Goal: Task Accomplishment & Management: Complete application form

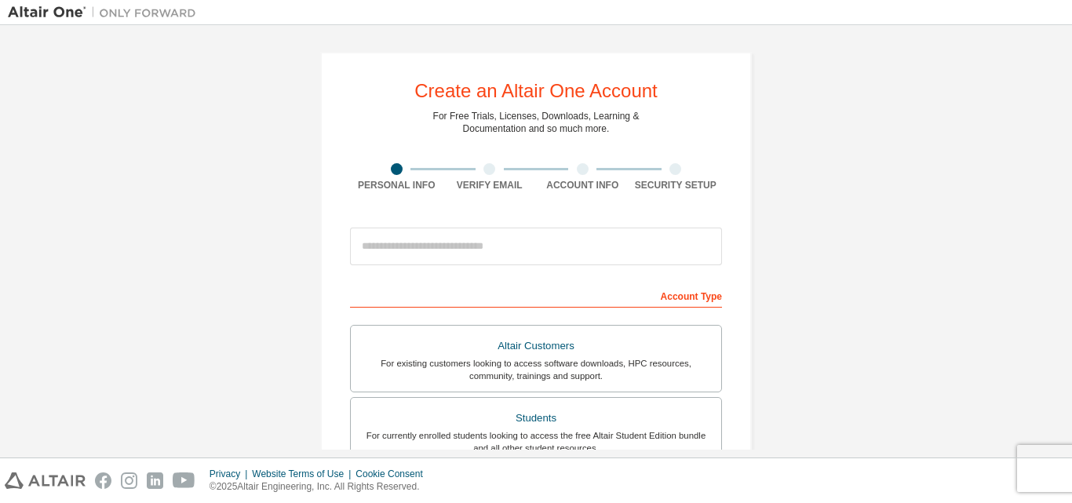
scroll to position [414, 0]
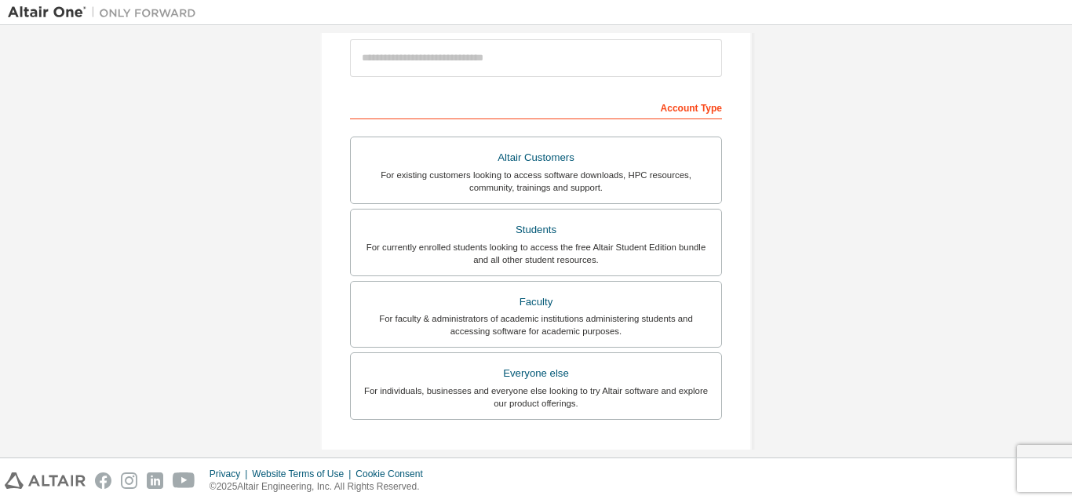
scroll to position [189, 0]
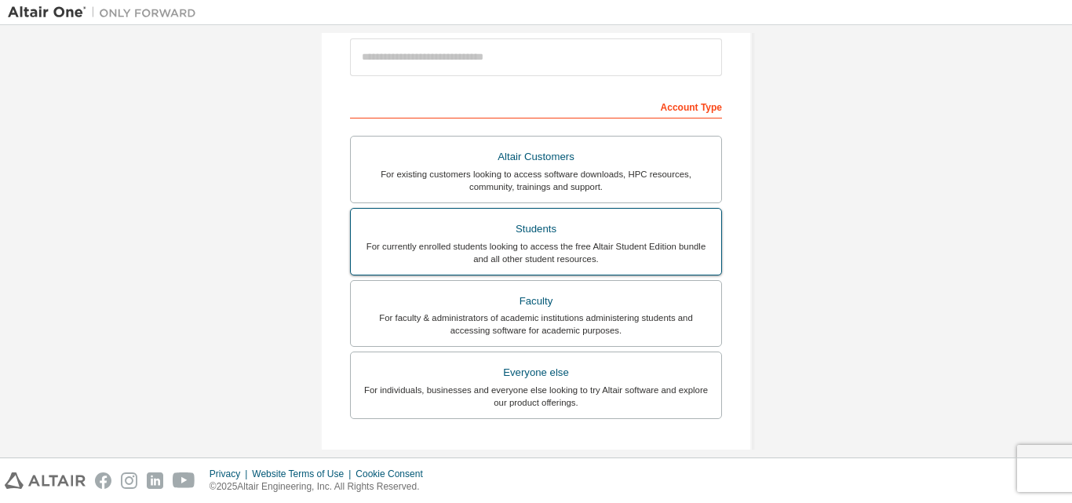
click at [516, 247] on div "For currently enrolled students looking to access the free Altair Student Editi…" at bounding box center [536, 252] width 352 height 25
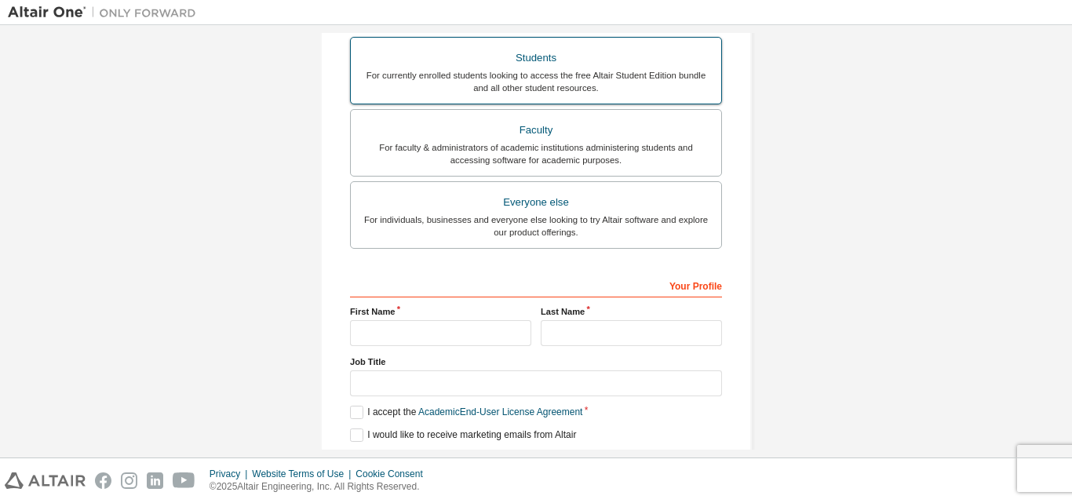
scroll to position [455, 0]
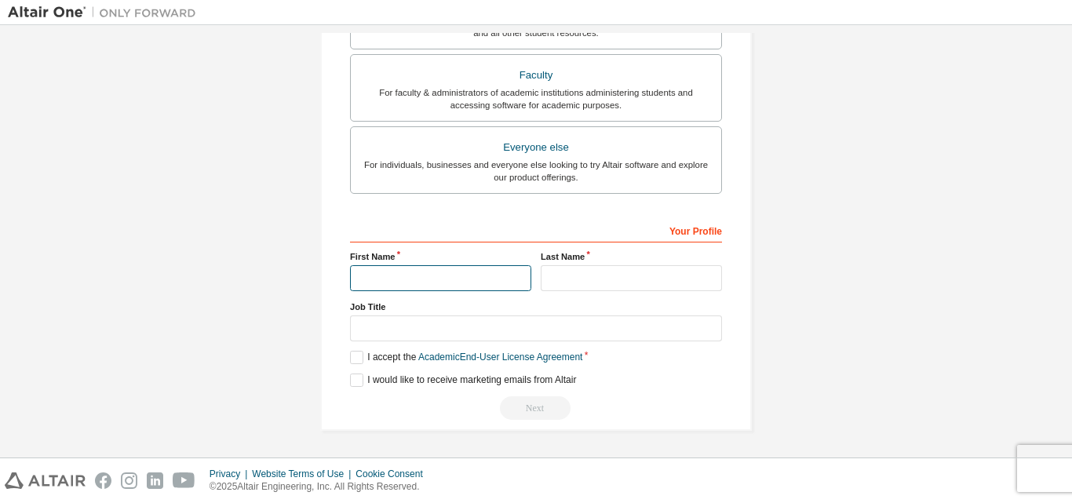
click at [441, 289] on input "text" at bounding box center [440, 278] width 181 height 26
type input "****"
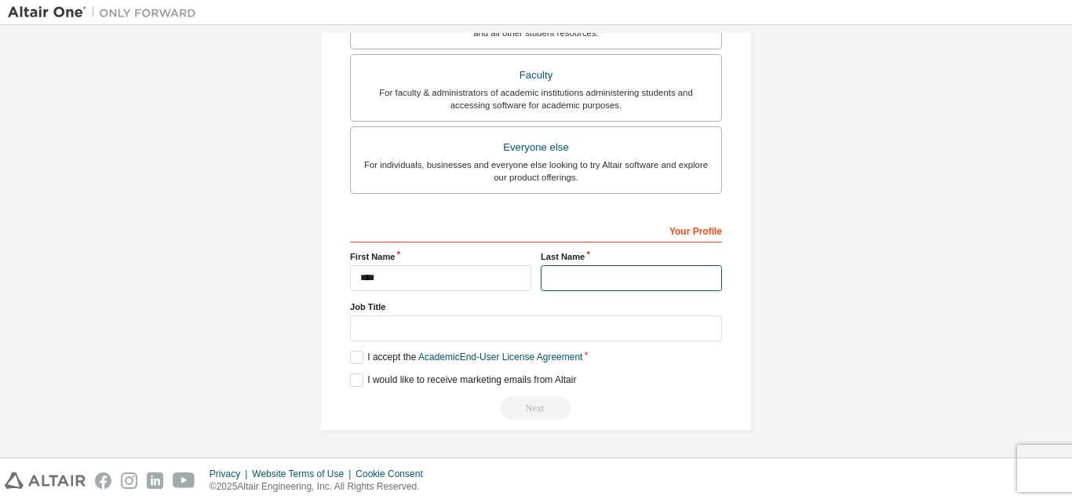
click at [562, 275] on input "text" at bounding box center [631, 278] width 181 height 26
type input "**********"
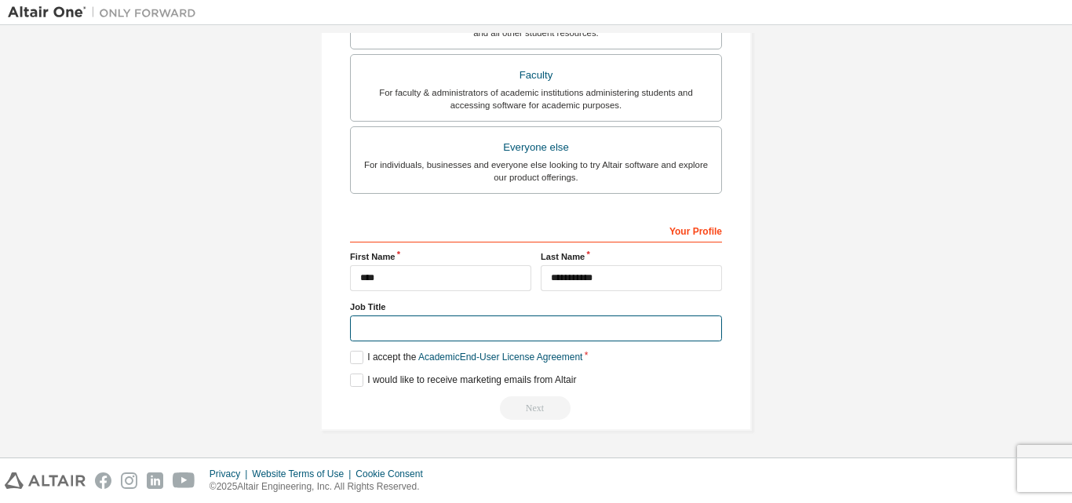
click at [399, 326] on input "text" at bounding box center [536, 328] width 372 height 26
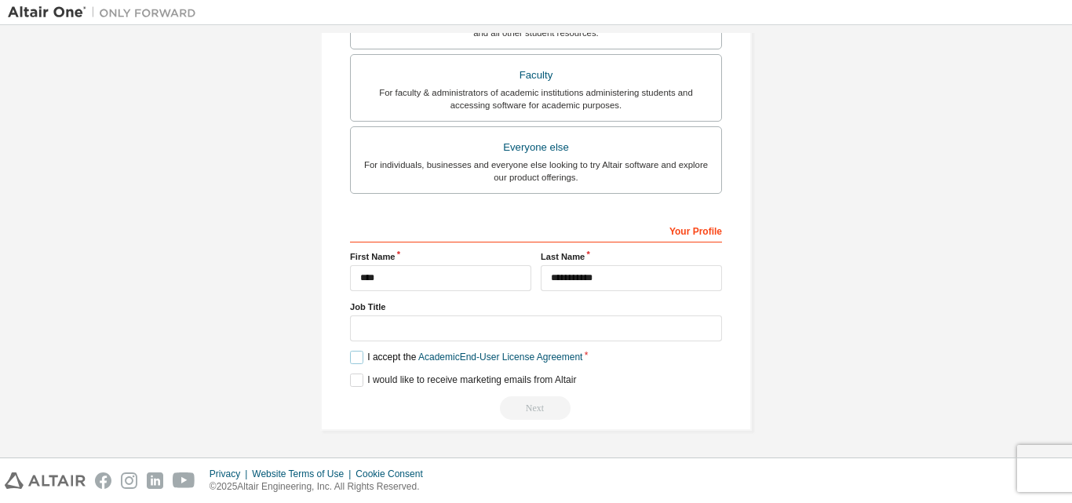
click at [350, 359] on label "I accept the Academic End-User License Agreement" at bounding box center [466, 357] width 232 height 13
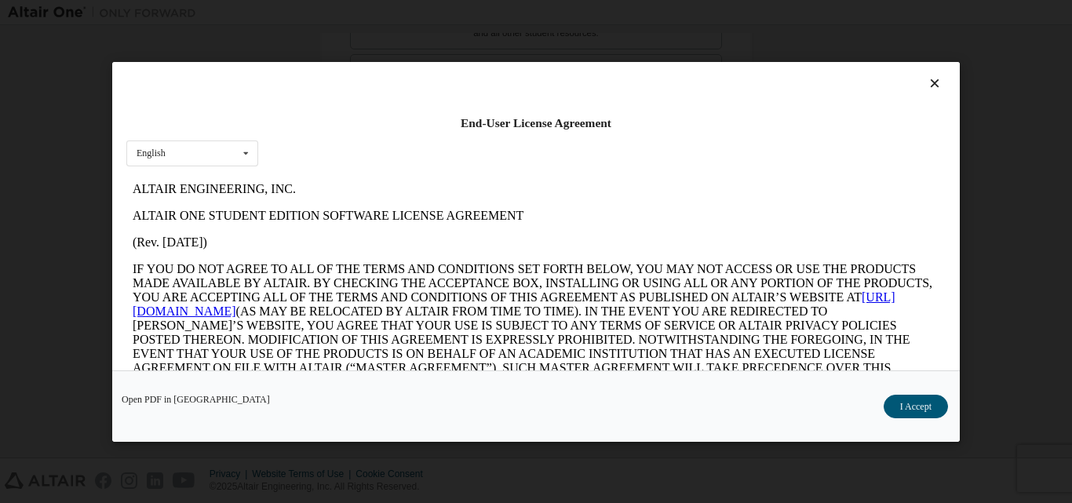
scroll to position [0, 0]
click at [900, 399] on button "I Accept" at bounding box center [915, 406] width 64 height 24
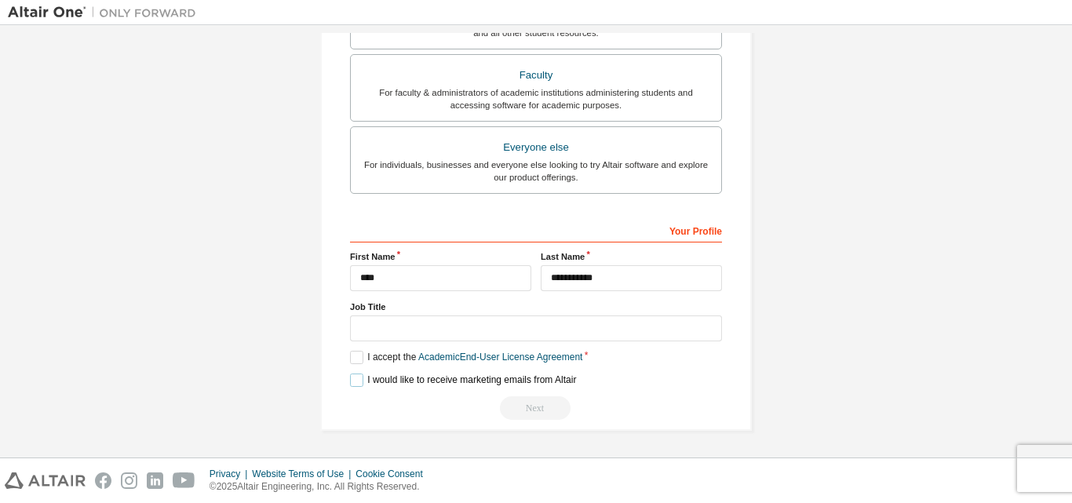
click at [359, 375] on label "I would like to receive marketing emails from Altair" at bounding box center [463, 379] width 226 height 13
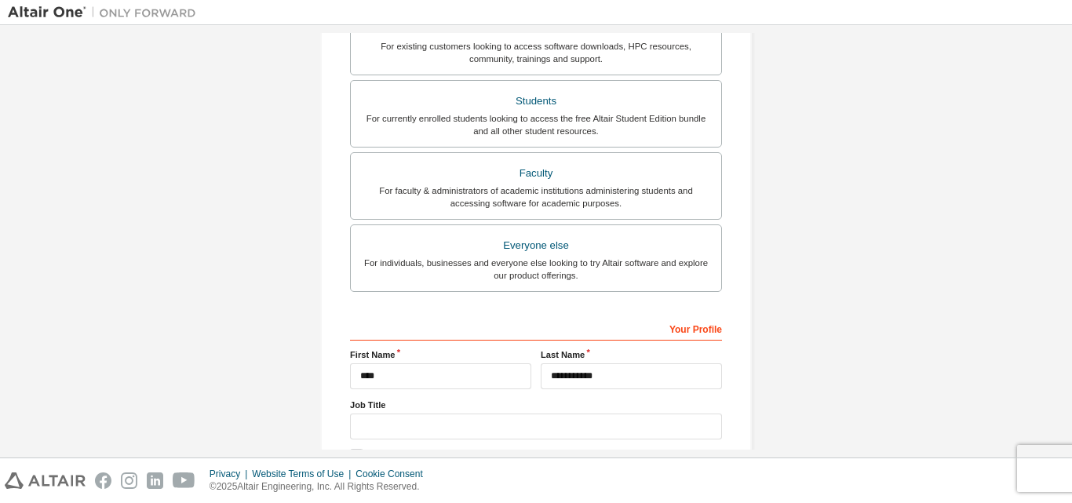
scroll to position [356, 0]
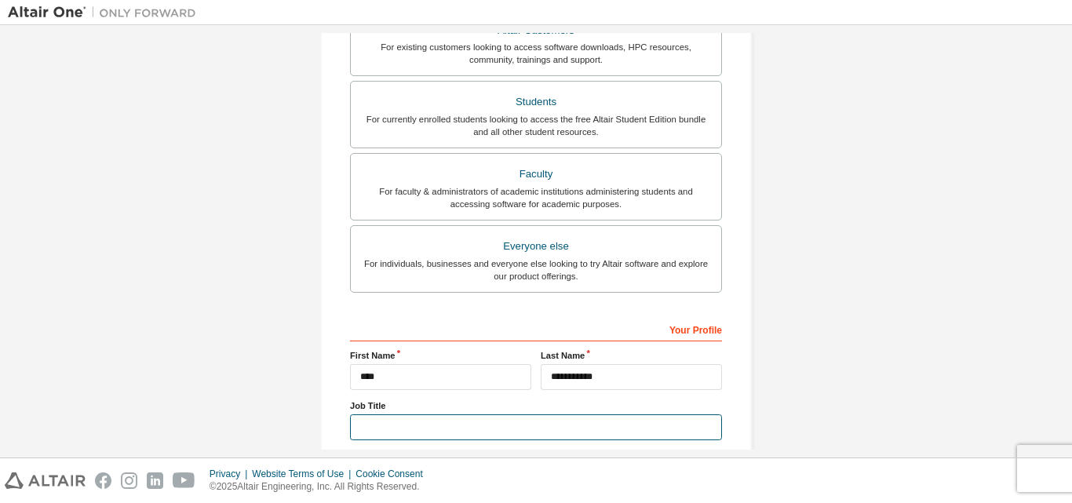
click at [464, 432] on input "text" at bounding box center [536, 427] width 372 height 26
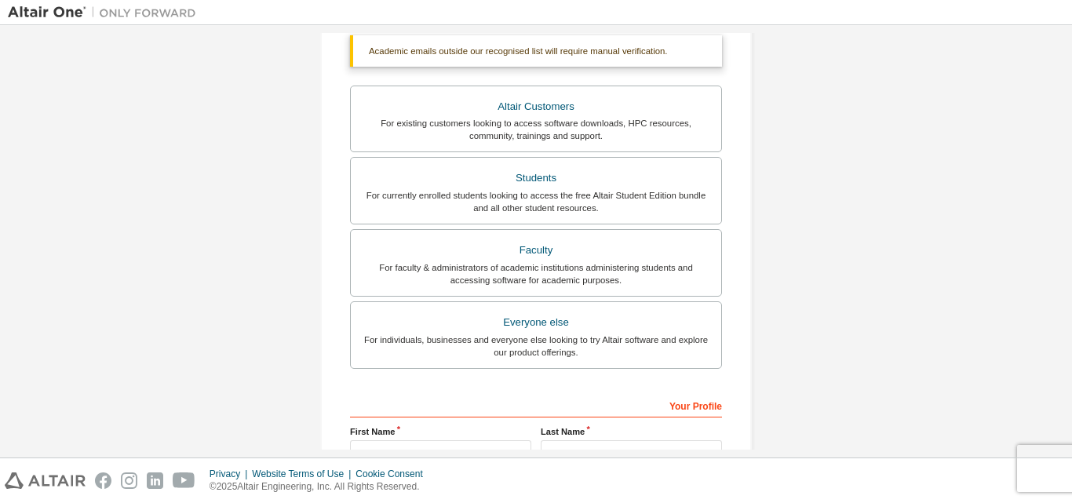
scroll to position [455, 0]
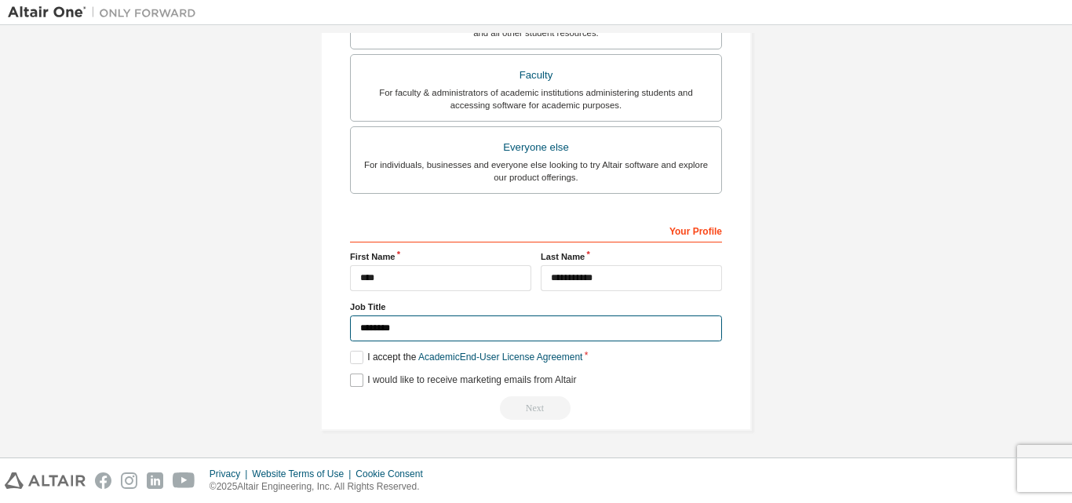
type input "********"
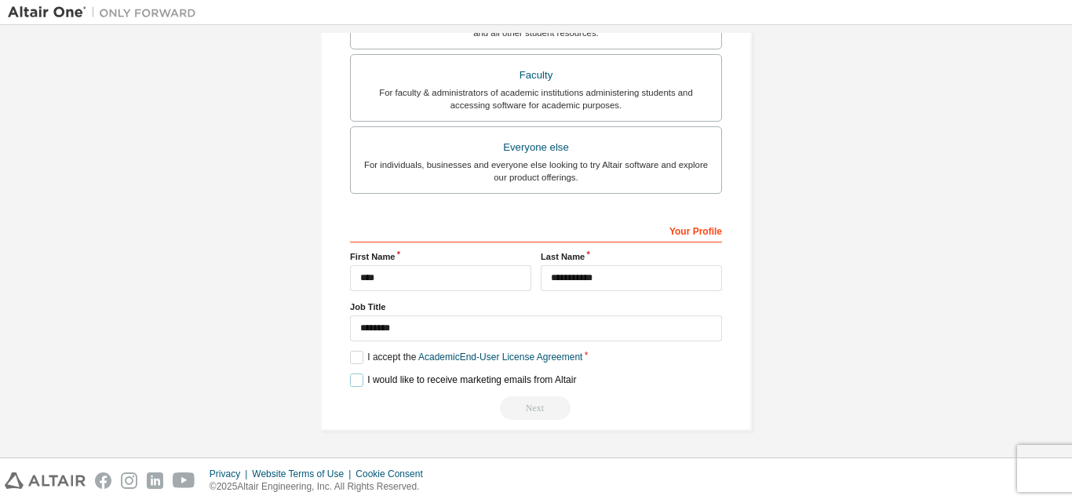
click at [358, 381] on label "I would like to receive marketing emails from Altair" at bounding box center [463, 379] width 226 height 13
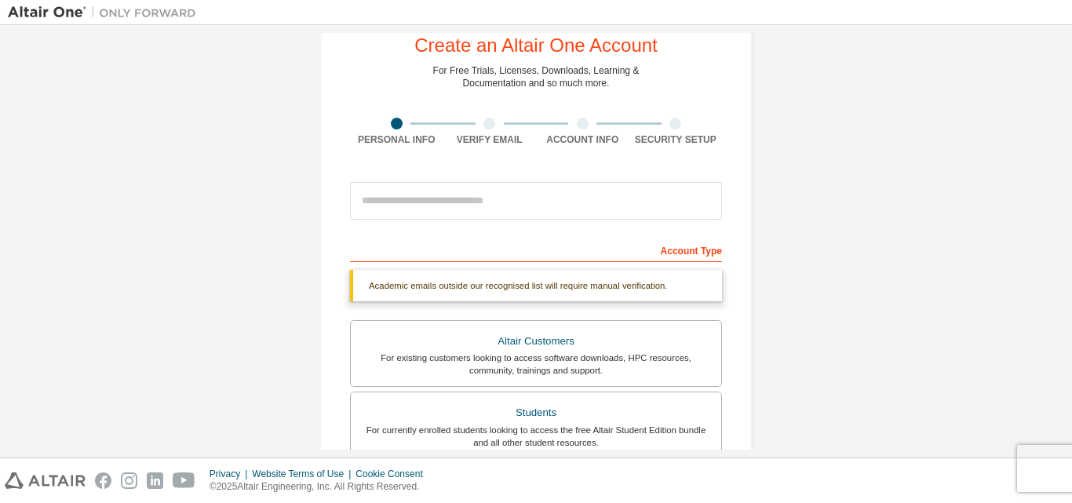
scroll to position [0, 0]
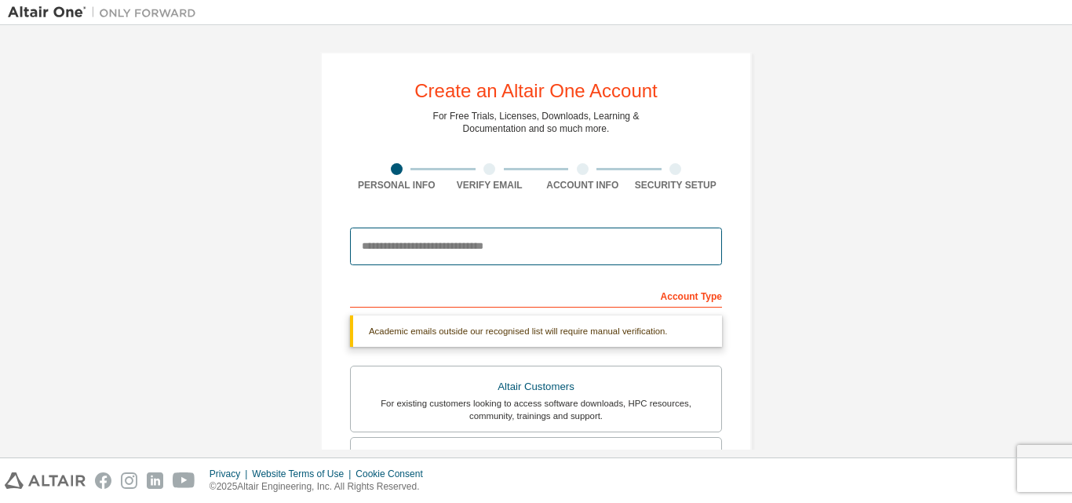
click at [509, 253] on input "email" at bounding box center [536, 247] width 372 height 38
type input "**********"
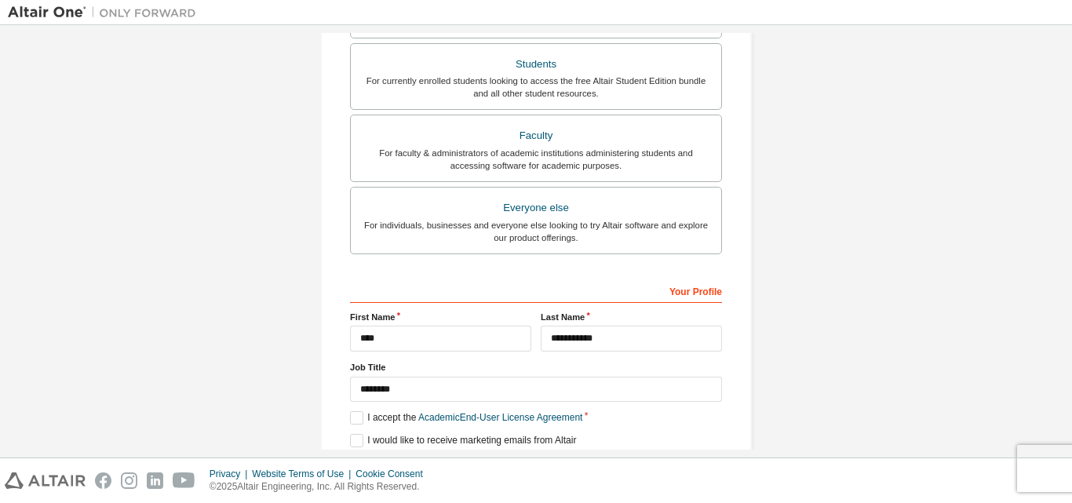
scroll to position [468, 0]
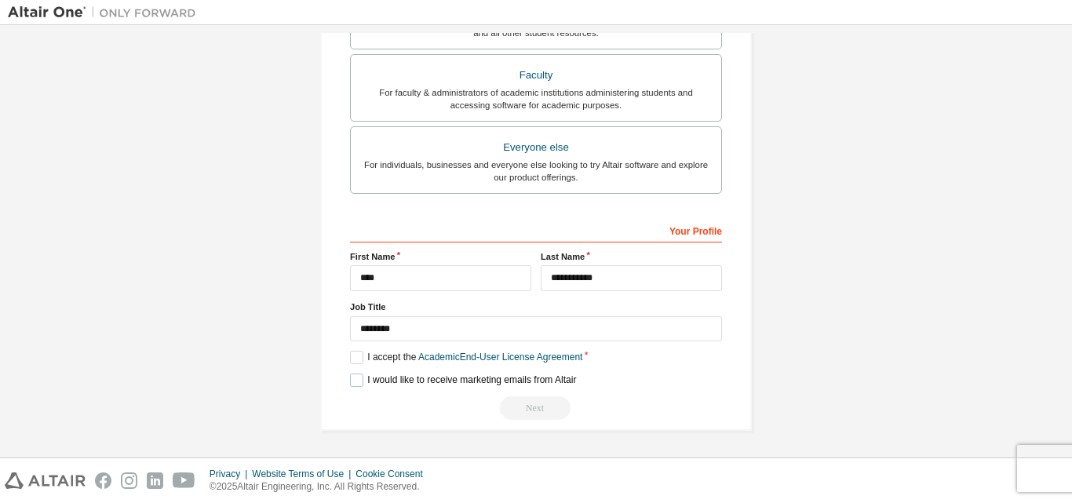
click at [359, 382] on label "I would like to receive marketing emails from Altair" at bounding box center [463, 379] width 226 height 13
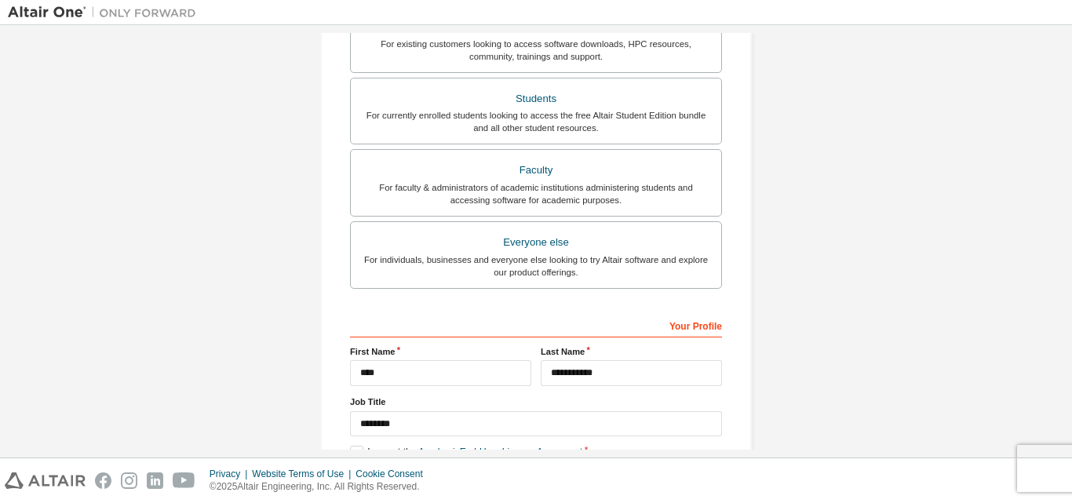
click at [535, 257] on div "For individuals, businesses and everyone else looking to try Altair software an…" at bounding box center [536, 265] width 352 height 25
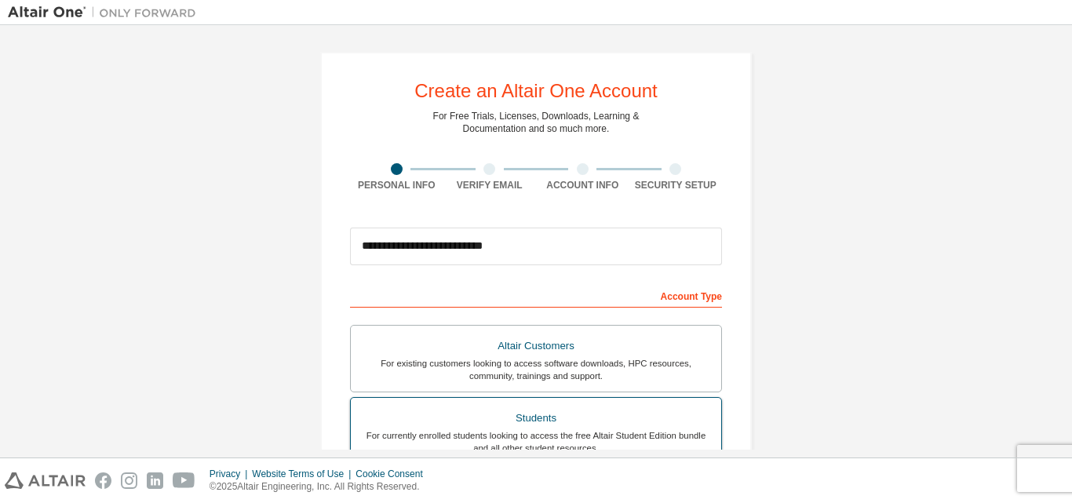
click at [532, 440] on div "For currently enrolled students looking to access the free Altair Student Editi…" at bounding box center [536, 441] width 352 height 25
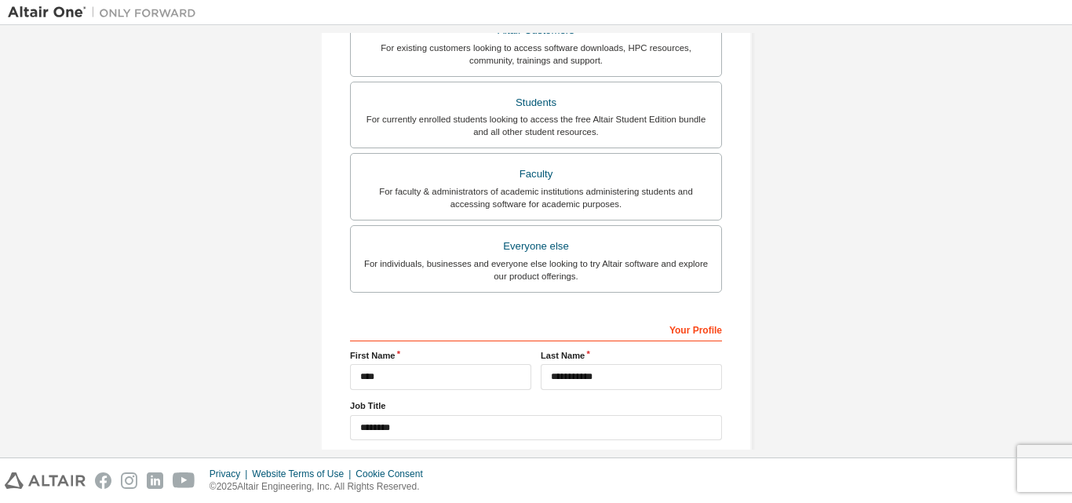
scroll to position [370, 0]
click at [457, 335] on div "Your Profile" at bounding box center [536, 327] width 372 height 25
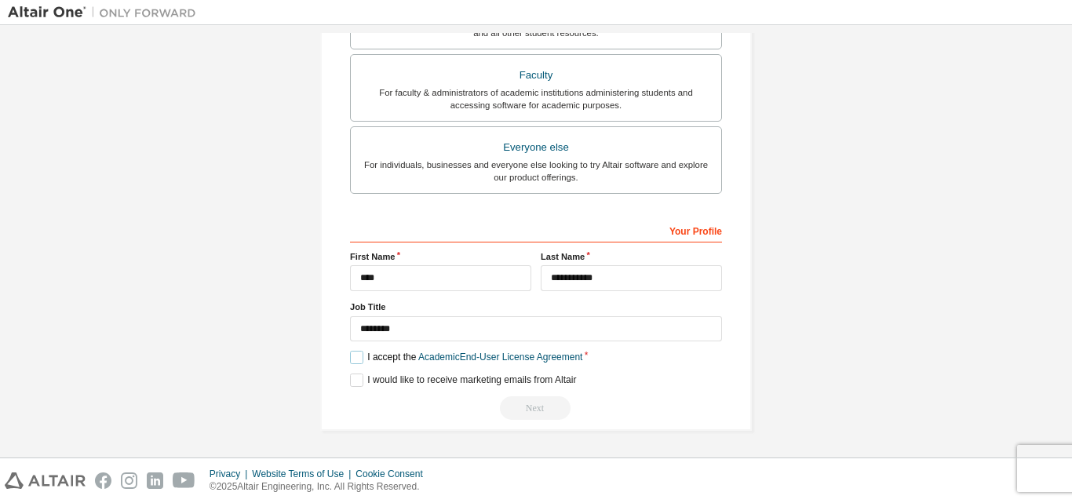
click at [352, 356] on label "I accept the Academic End-User License Agreement" at bounding box center [466, 357] width 232 height 13
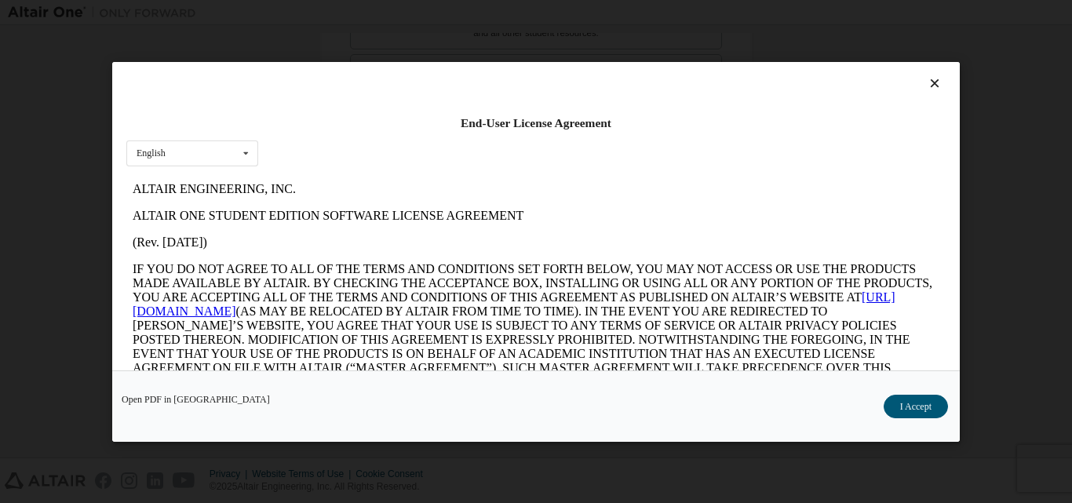
scroll to position [0, 0]
click at [241, 155] on icon at bounding box center [246, 152] width 20 height 24
click at [207, 180] on div "English" at bounding box center [192, 177] width 130 height 25
click at [910, 411] on button "I Accept" at bounding box center [915, 406] width 64 height 24
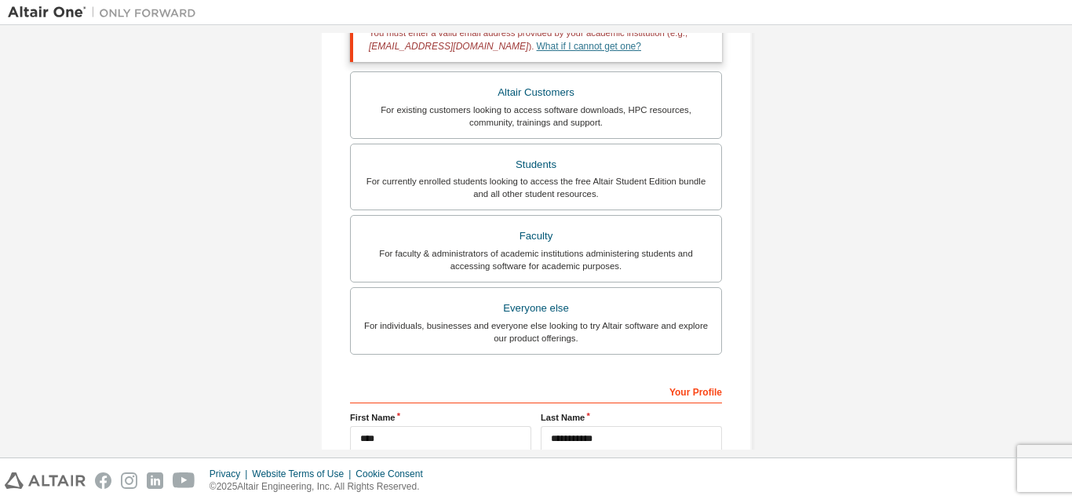
scroll to position [468, 0]
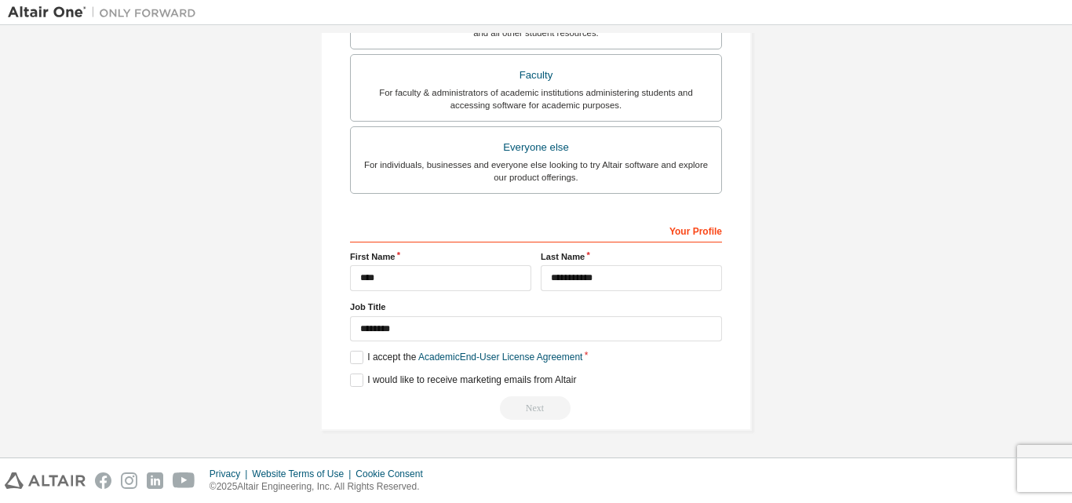
click at [532, 418] on div "Next" at bounding box center [536, 408] width 372 height 24
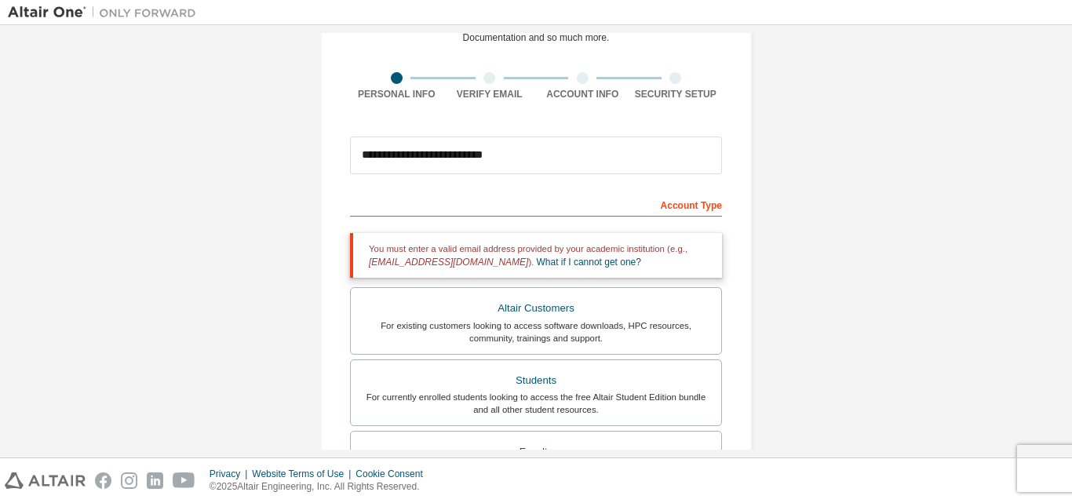
scroll to position [90, 0]
click at [550, 265] on link "What if I cannot get one?" at bounding box center [589, 262] width 104 height 11
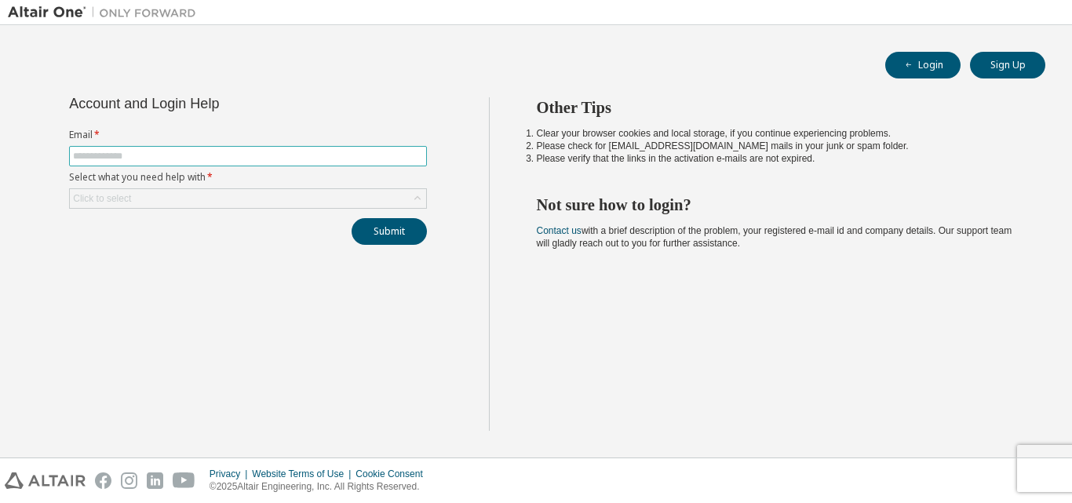
click at [138, 156] on input "text" at bounding box center [248, 156] width 350 height 13
type input "**********"
click at [391, 236] on button "Submit" at bounding box center [389, 231] width 75 height 27
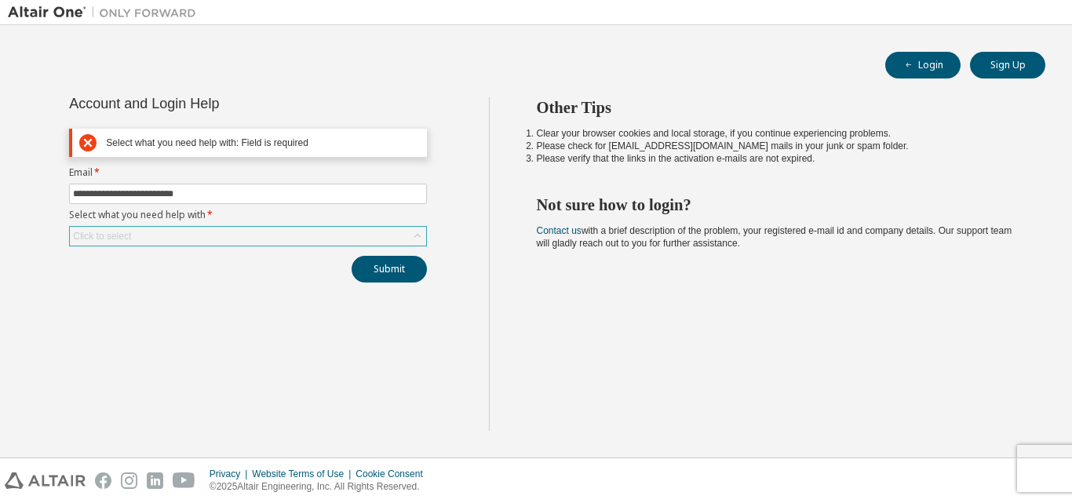
click at [191, 232] on div "Click to select" at bounding box center [248, 236] width 356 height 19
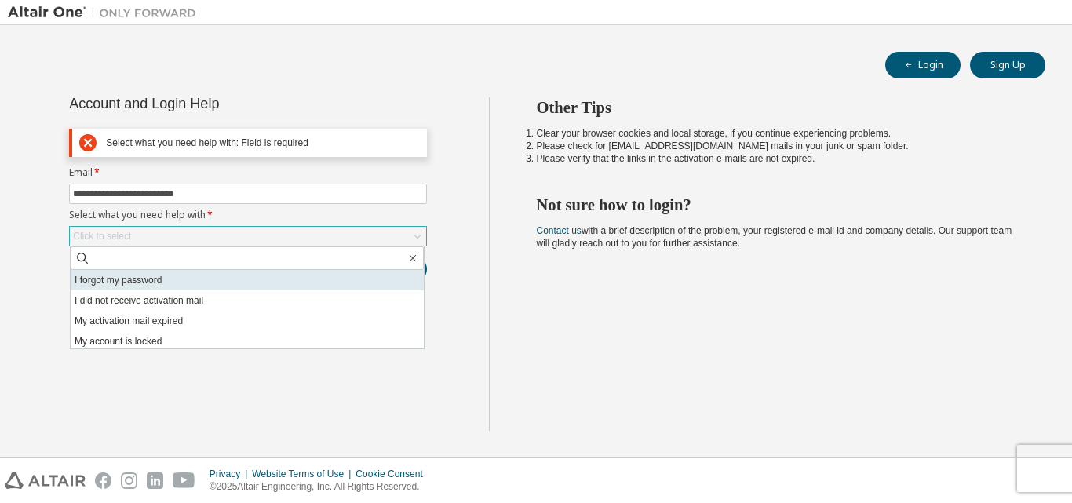
click at [130, 286] on li "I forgot my password" at bounding box center [247, 280] width 353 height 20
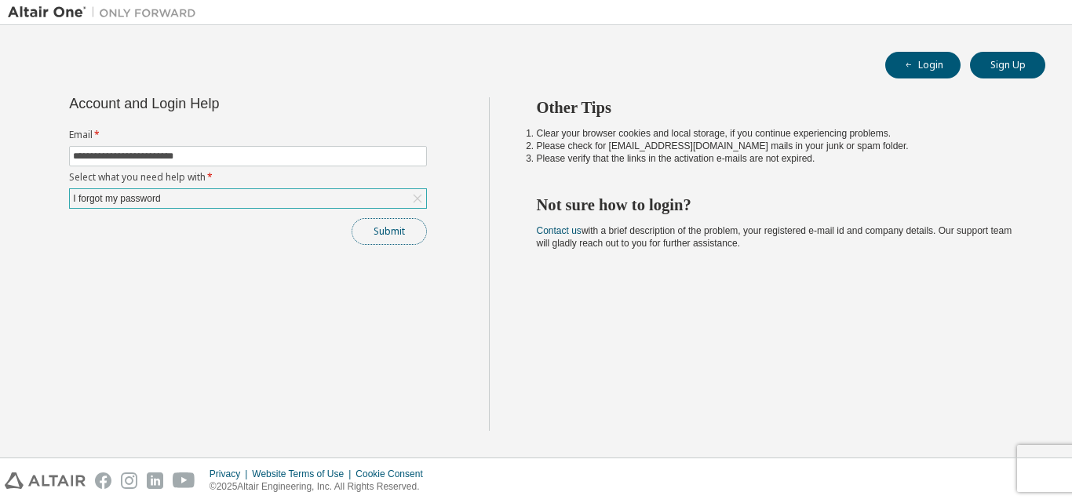
click at [374, 240] on button "Submit" at bounding box center [389, 231] width 75 height 27
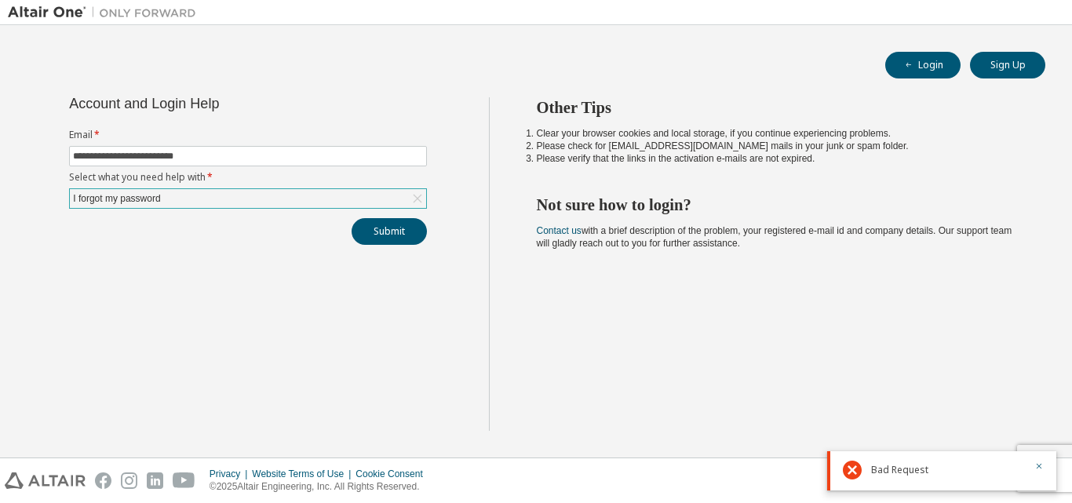
click at [191, 196] on div "I forgot my password" at bounding box center [248, 198] width 356 height 19
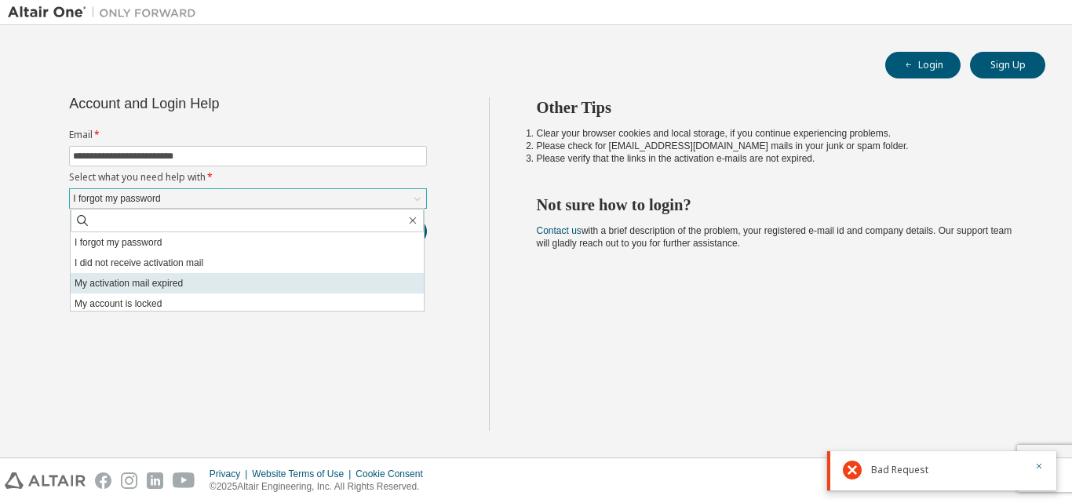
click at [171, 282] on li "My activation mail expired" at bounding box center [247, 283] width 353 height 20
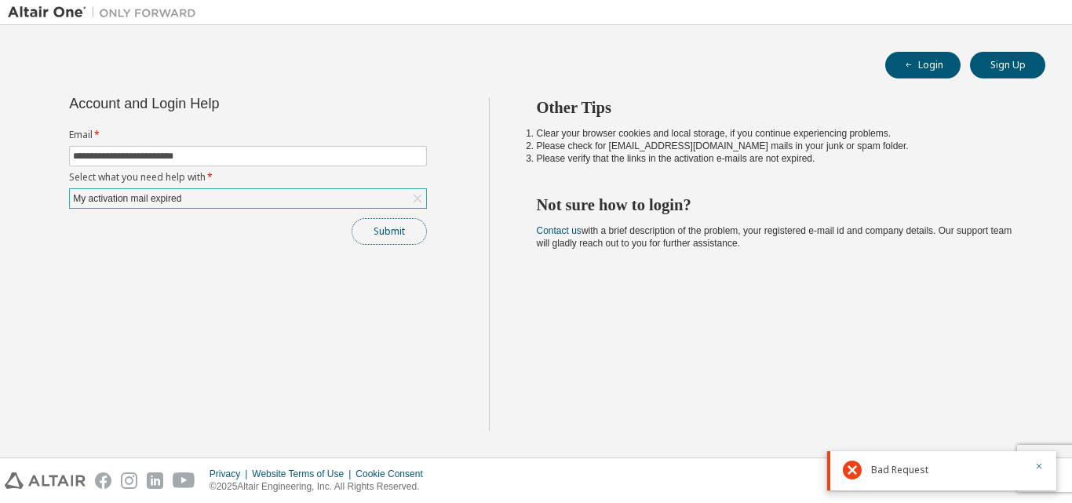
click at [371, 224] on button "Submit" at bounding box center [389, 231] width 75 height 27
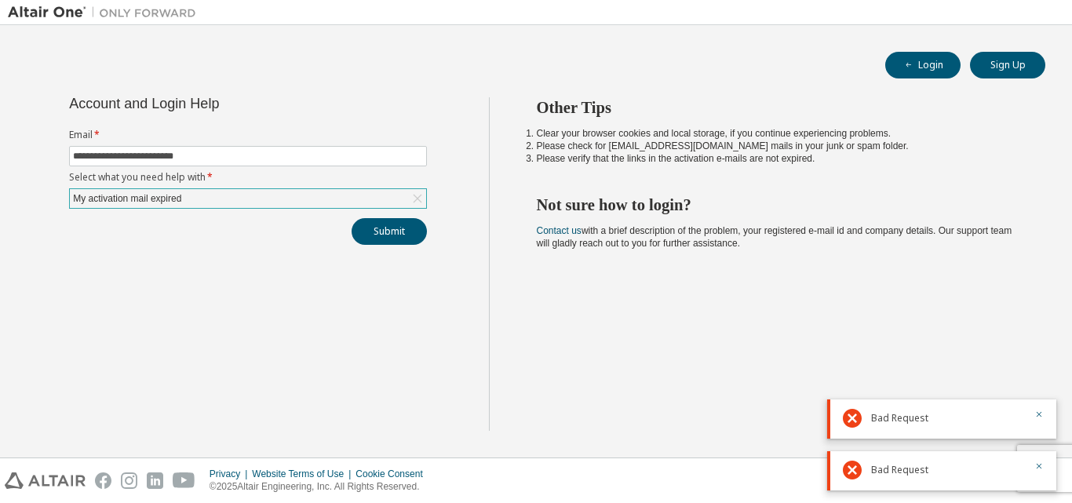
click at [420, 194] on icon at bounding box center [418, 199] width 16 height 16
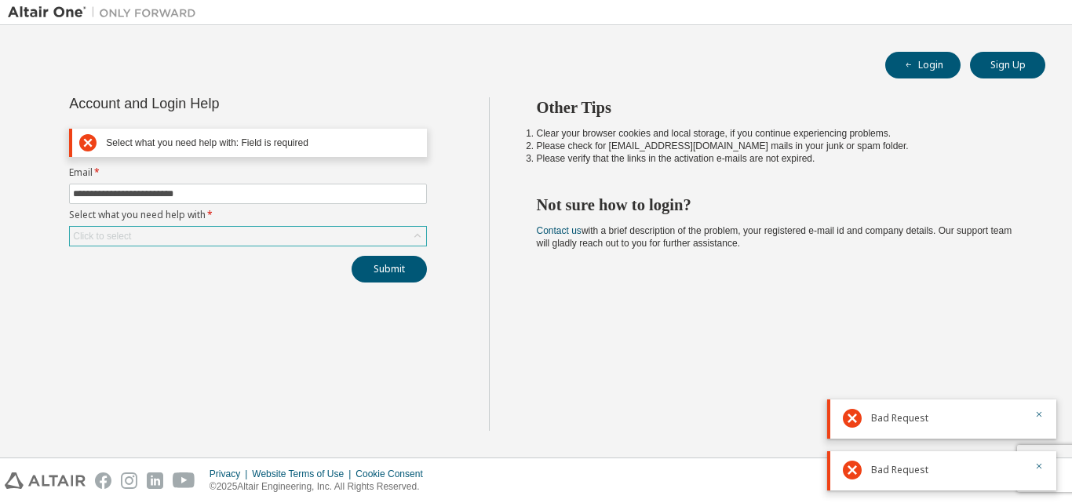
click at [370, 237] on div "Click to select" at bounding box center [248, 236] width 356 height 19
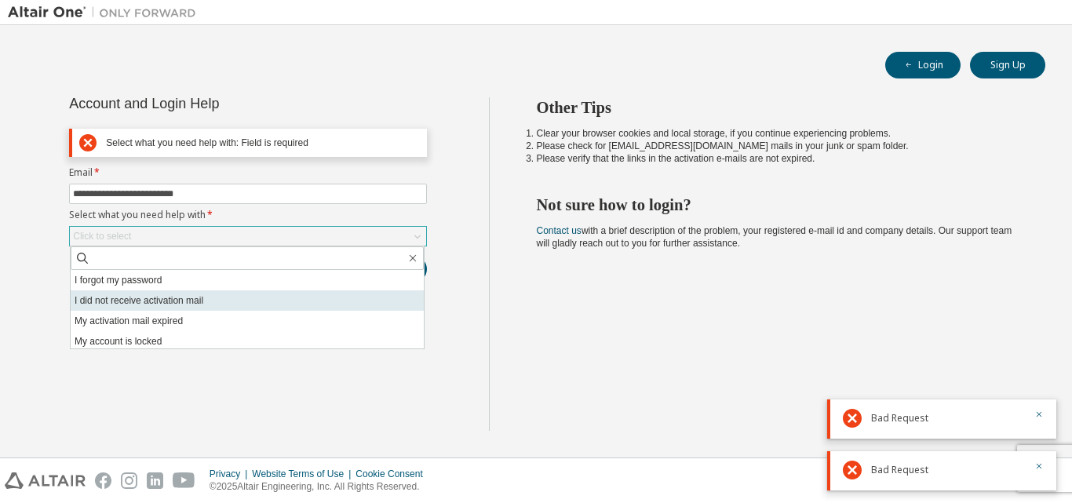
click at [155, 304] on li "I did not receive activation mail" at bounding box center [247, 300] width 353 height 20
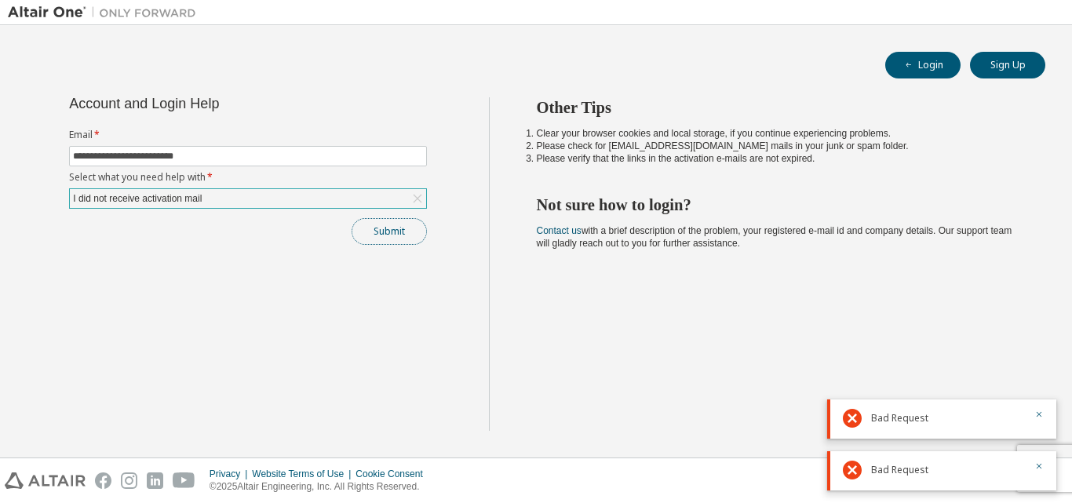
click at [376, 238] on button "Submit" at bounding box center [389, 231] width 75 height 27
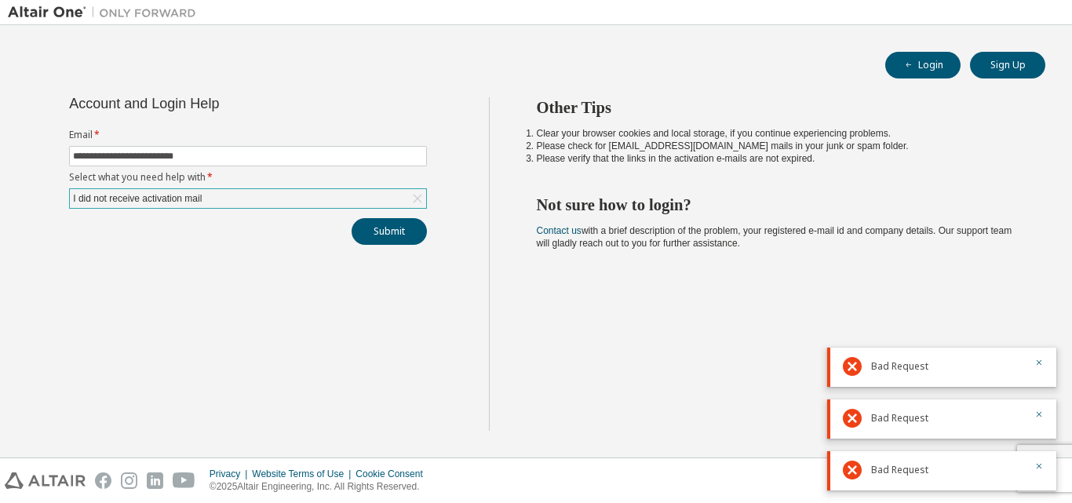
click at [381, 202] on div "I did not receive activation mail" at bounding box center [248, 198] width 356 height 19
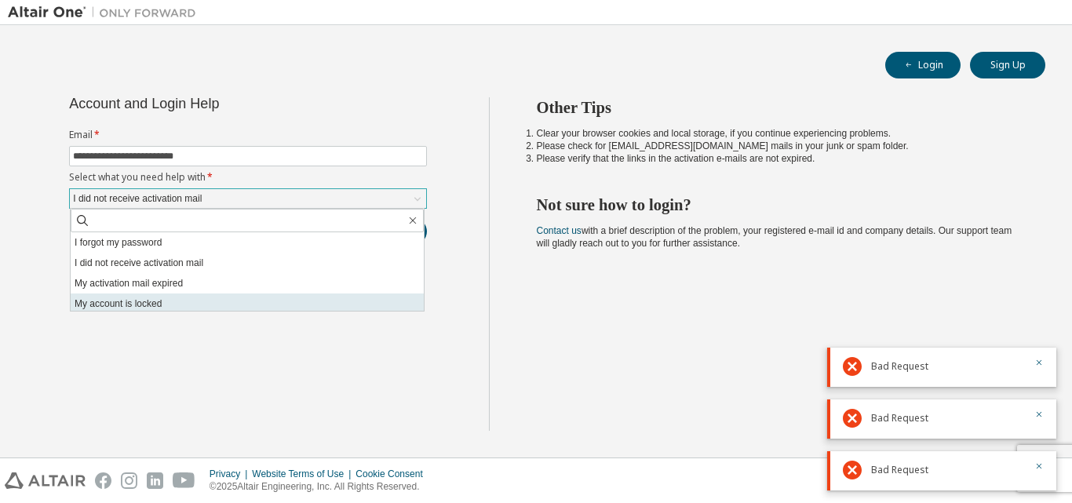
click at [194, 294] on li "My account is locked" at bounding box center [247, 303] width 353 height 20
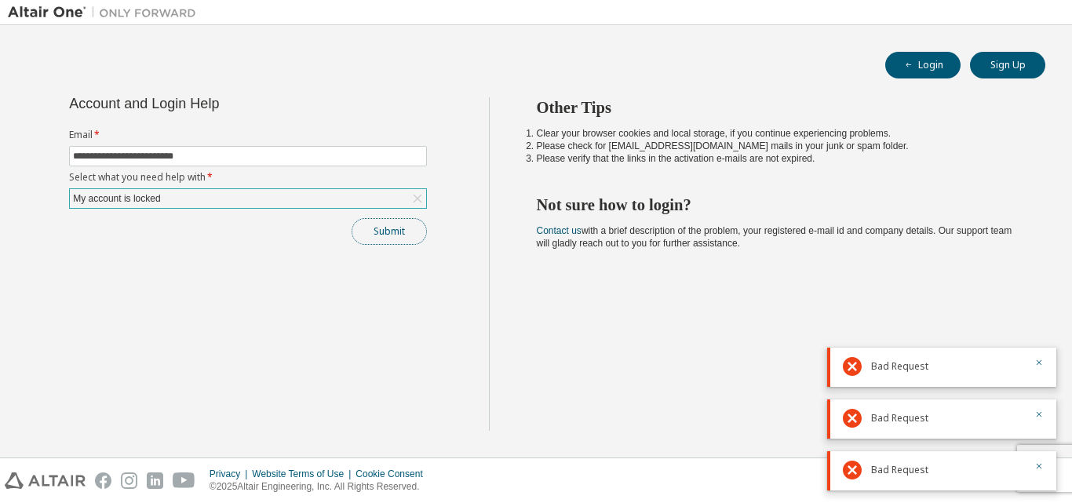
click at [384, 233] on button "Submit" at bounding box center [389, 231] width 75 height 27
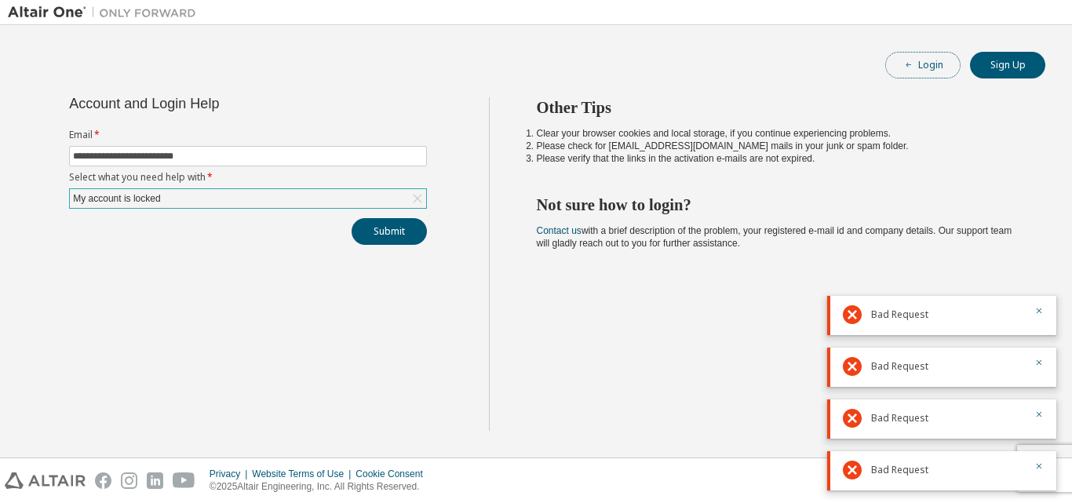
click at [917, 62] on button "Login" at bounding box center [922, 65] width 75 height 27
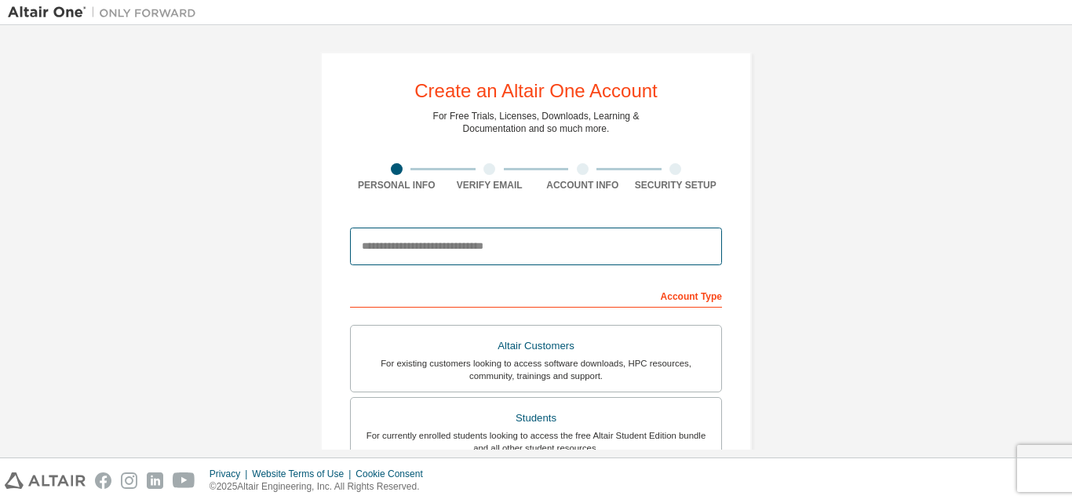
click at [443, 246] on input "email" at bounding box center [536, 247] width 372 height 38
type input "**********"
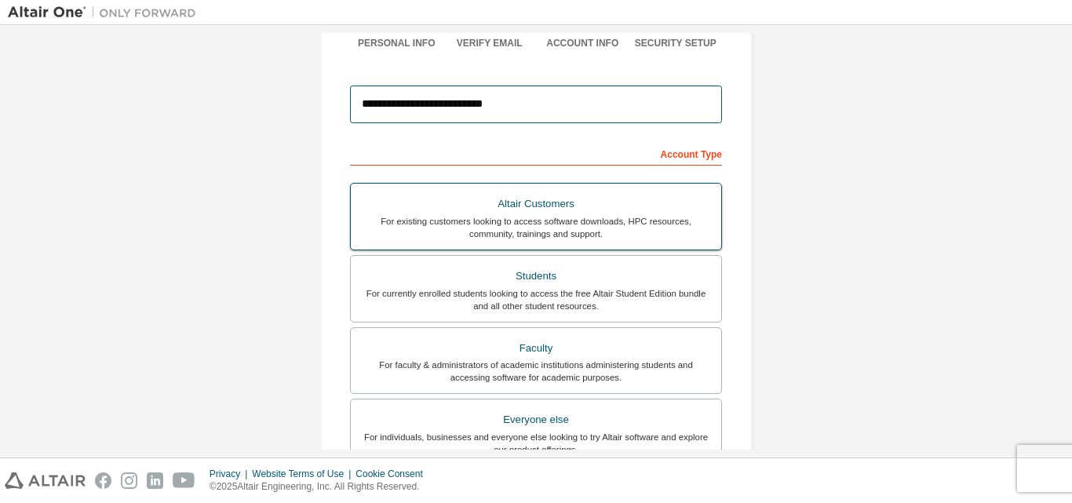
scroll to position [144, 0]
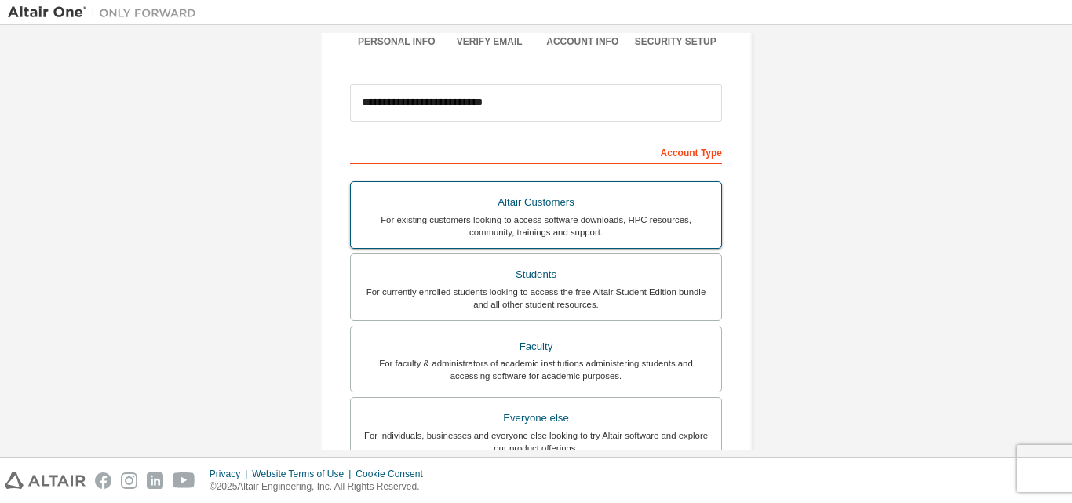
click at [538, 205] on div "Altair Customers" at bounding box center [536, 202] width 352 height 22
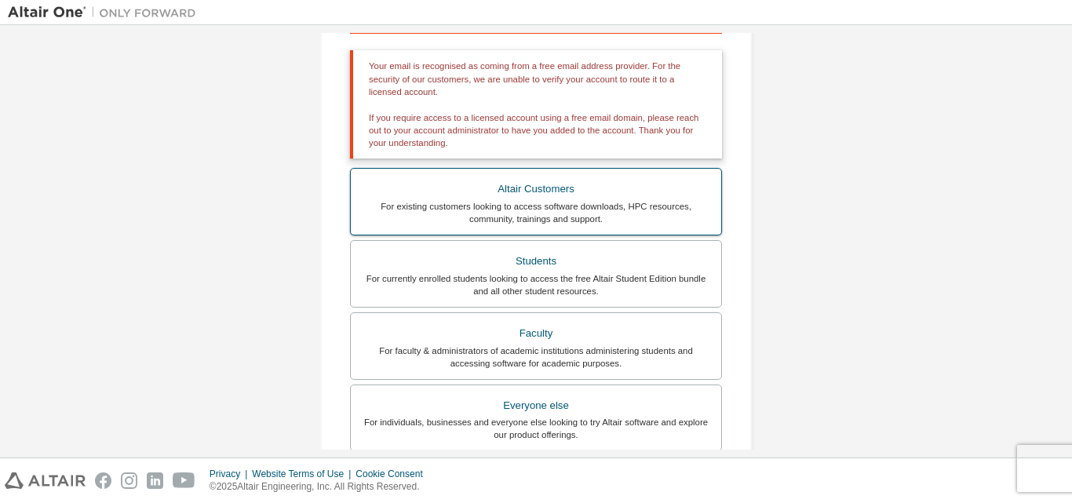
scroll to position [275, 0]
click at [538, 205] on div "For existing customers looking to access software downloads, HPC resources, com…" at bounding box center [536, 211] width 352 height 25
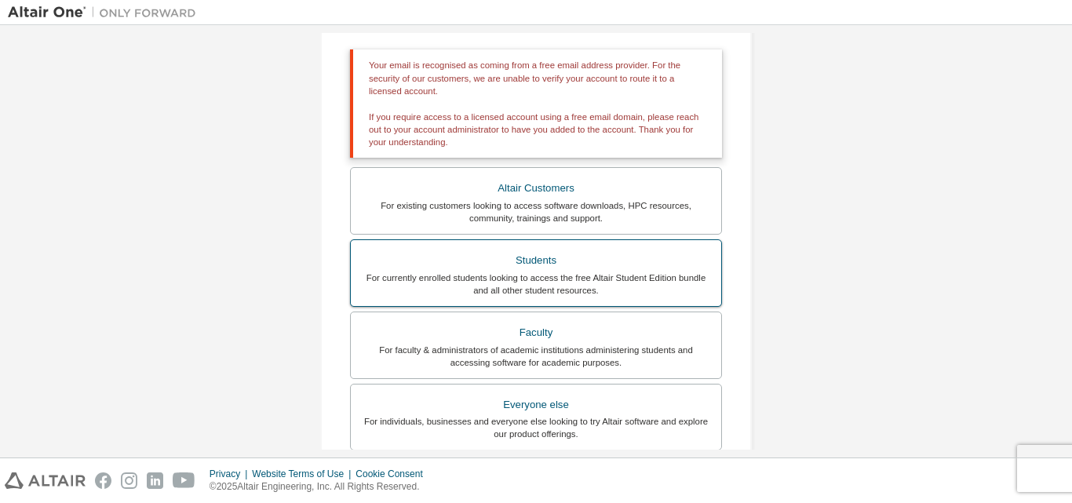
click at [538, 260] on div "Students" at bounding box center [536, 261] width 352 height 22
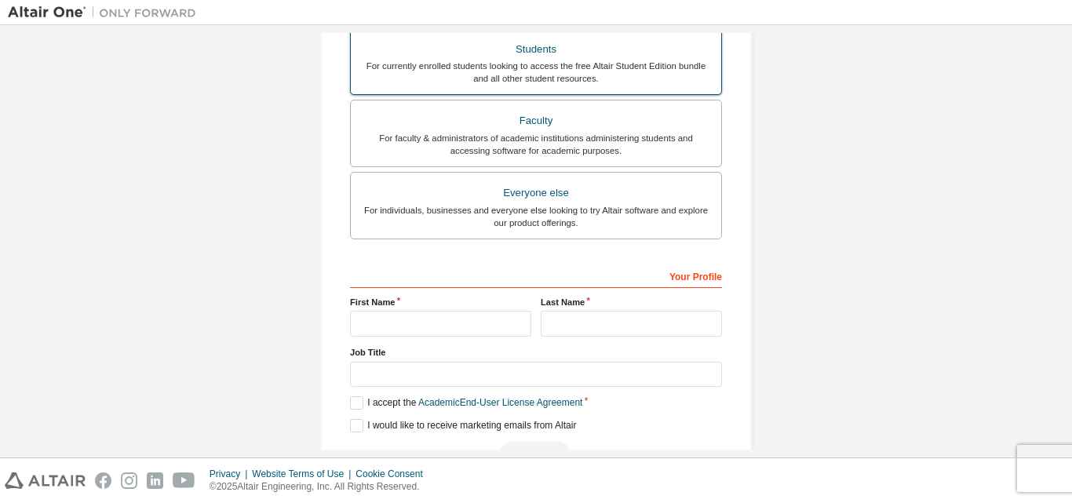
scroll to position [468, 0]
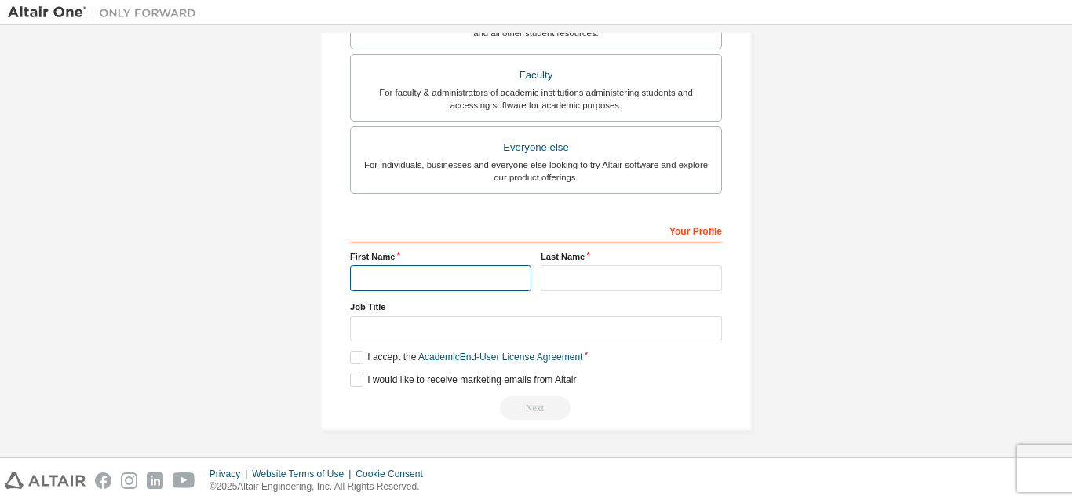
click at [446, 282] on input "text" at bounding box center [440, 278] width 181 height 26
type input "****"
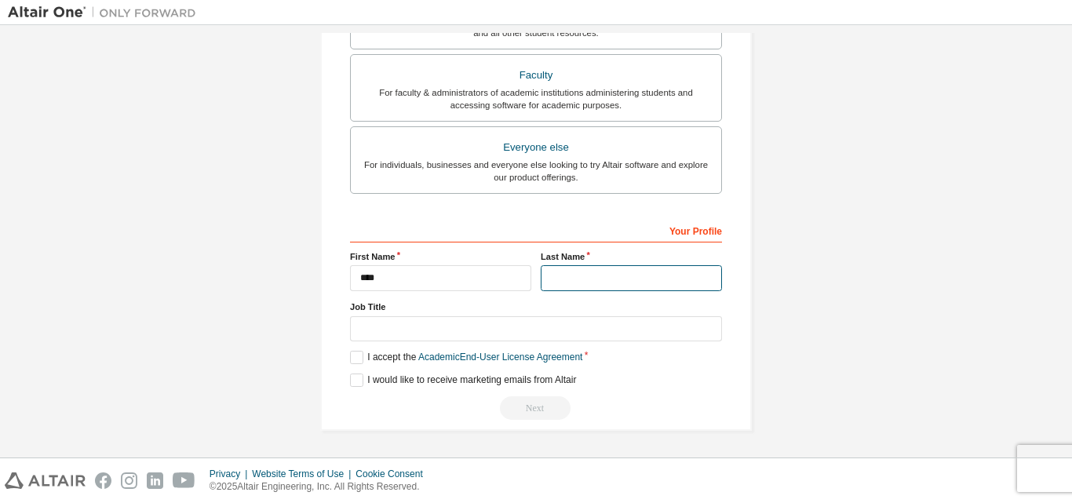
click at [583, 266] on input "text" at bounding box center [631, 278] width 181 height 26
type input "**********"
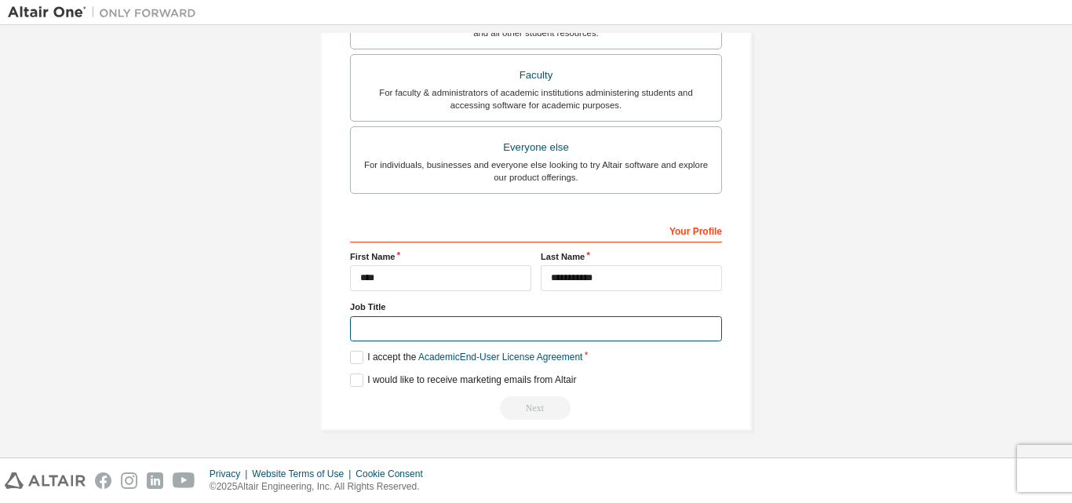
click at [449, 322] on input "text" at bounding box center [536, 329] width 372 height 26
type input "********"
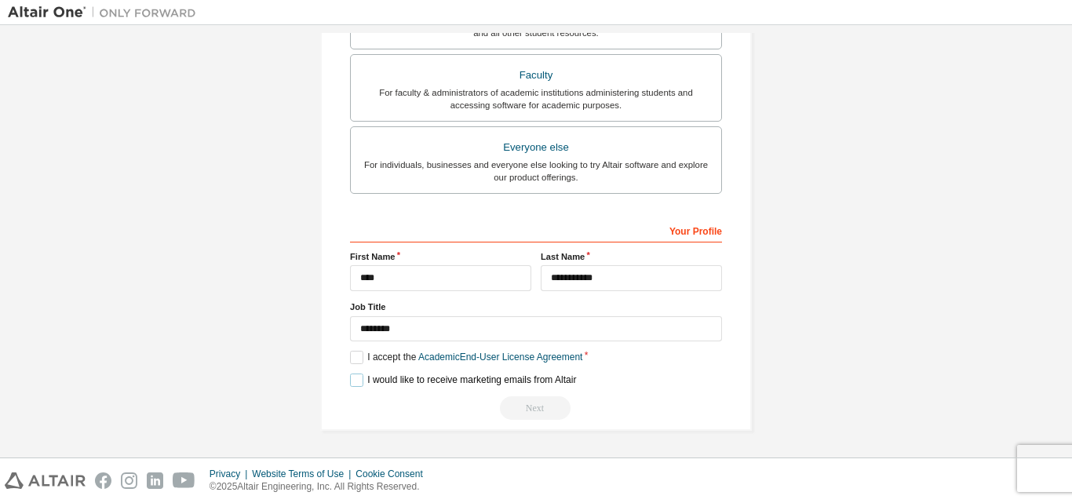
click at [352, 377] on label "I would like to receive marketing emails from Altair" at bounding box center [463, 379] width 226 height 13
click at [361, 355] on label "I accept the Academic End-User License Agreement" at bounding box center [466, 357] width 232 height 13
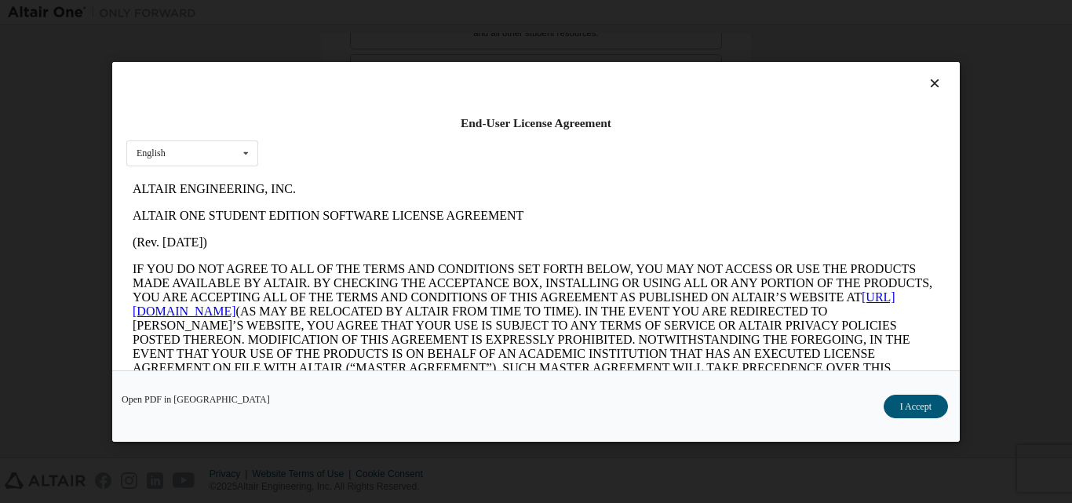
scroll to position [0, 0]
click at [898, 410] on button "I Accept" at bounding box center [915, 406] width 64 height 24
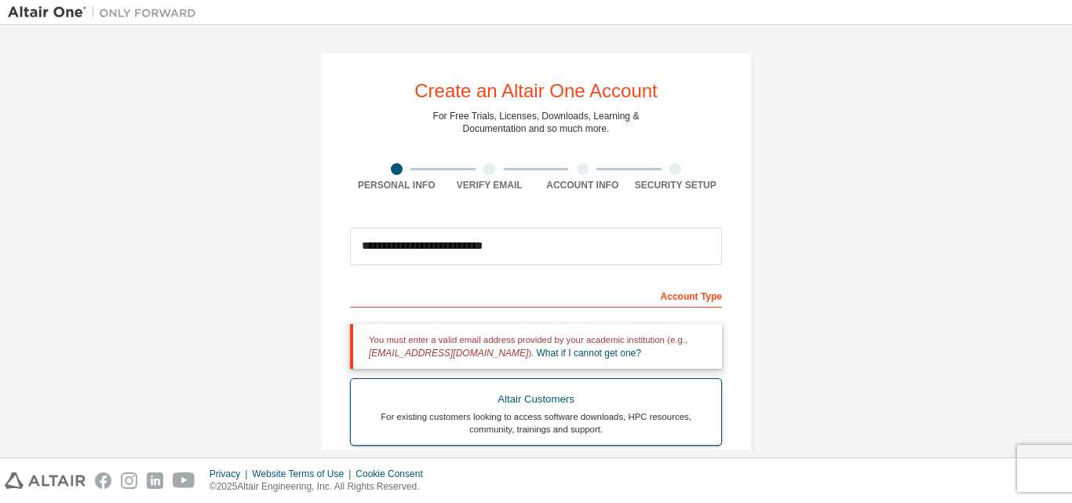
click at [522, 399] on div "Altair Customers" at bounding box center [536, 399] width 352 height 22
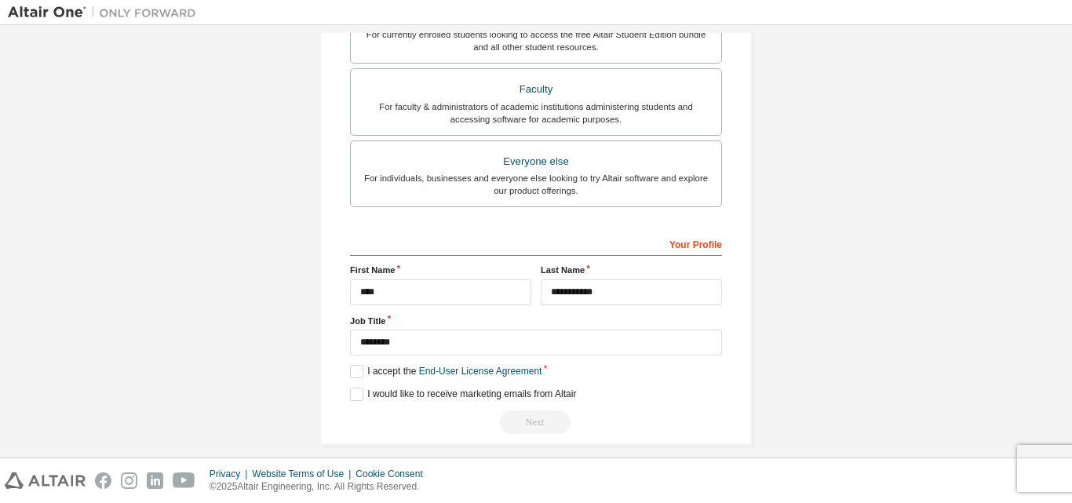
scroll to position [532, 0]
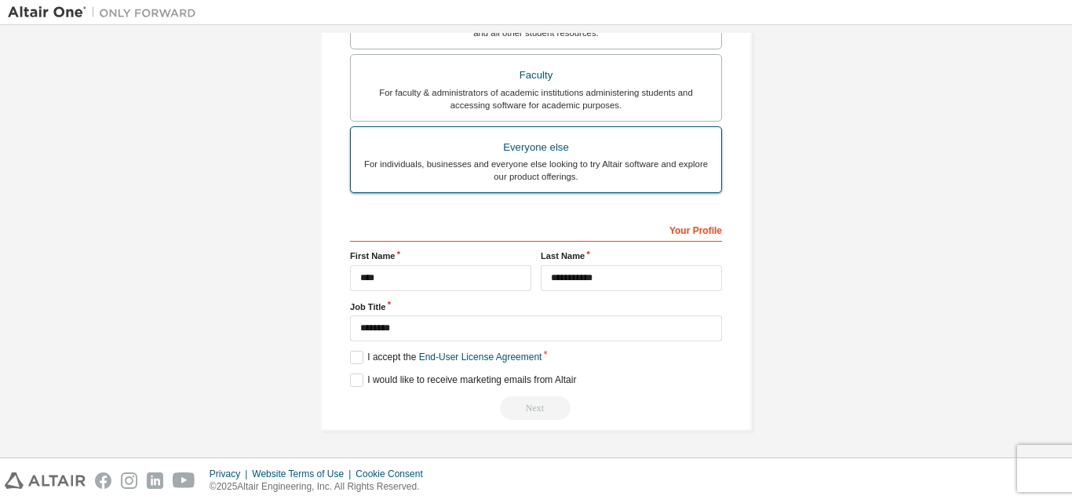
click at [508, 178] on div "For individuals, businesses and everyone else looking to try Altair software an…" at bounding box center [536, 170] width 352 height 25
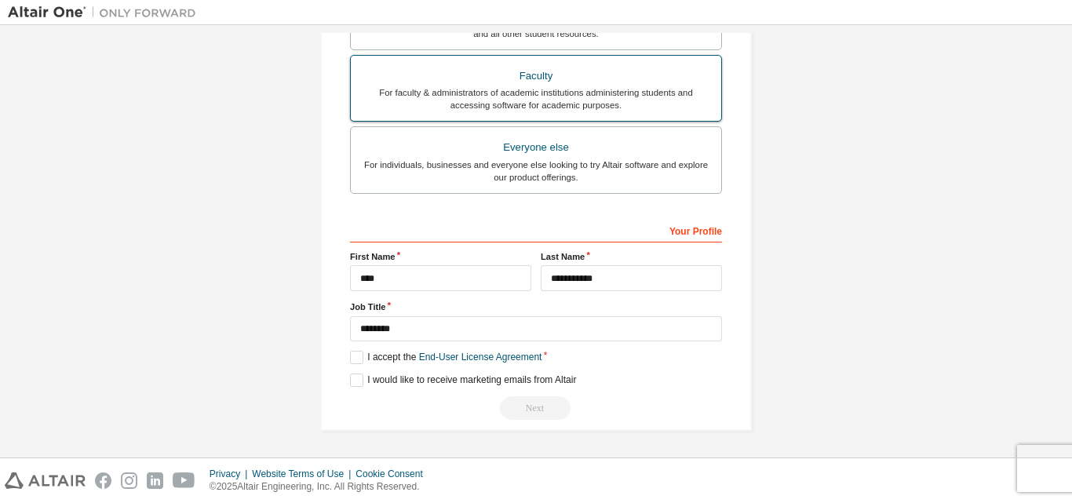
click at [526, 91] on div "For faculty & administrators of academic institutions administering students an…" at bounding box center [536, 98] width 352 height 25
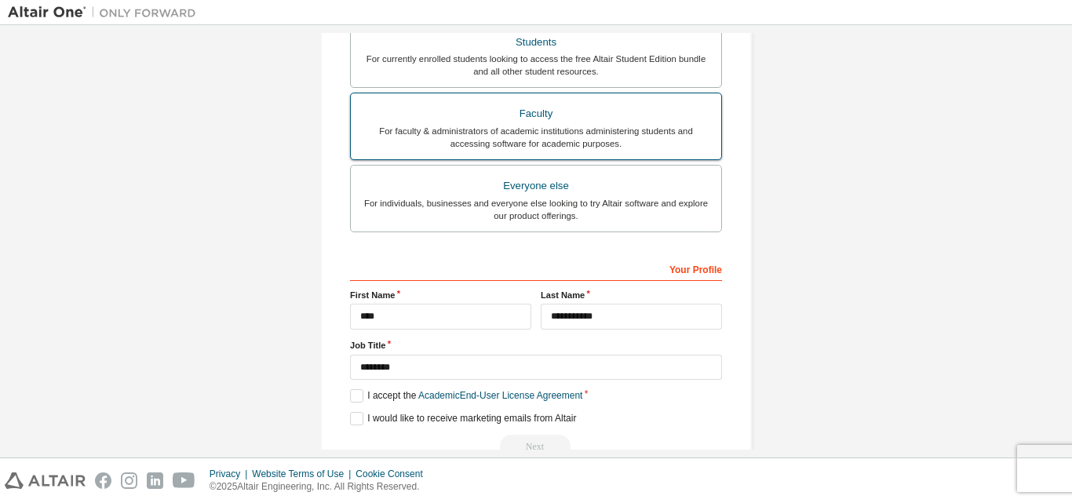
scroll to position [428, 0]
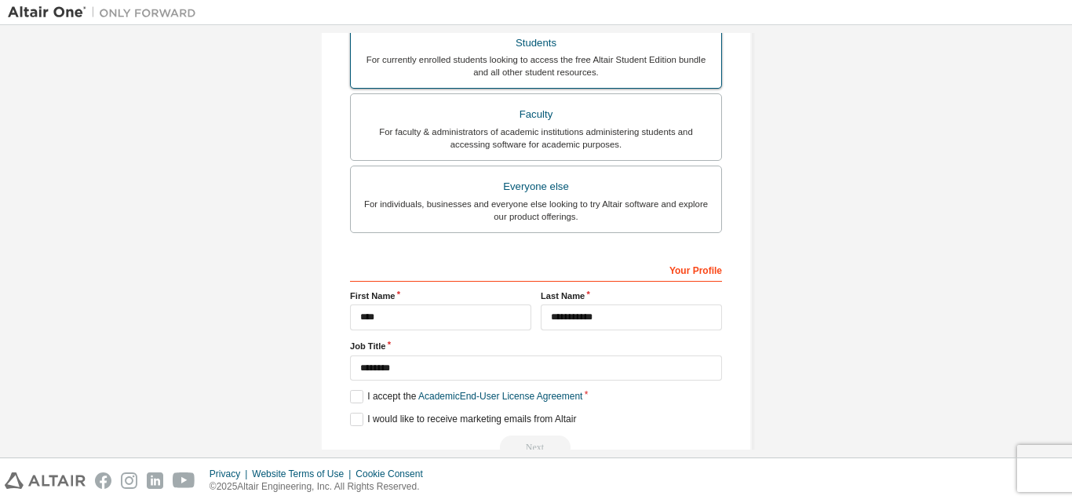
click at [528, 46] on div "Students" at bounding box center [536, 43] width 352 height 22
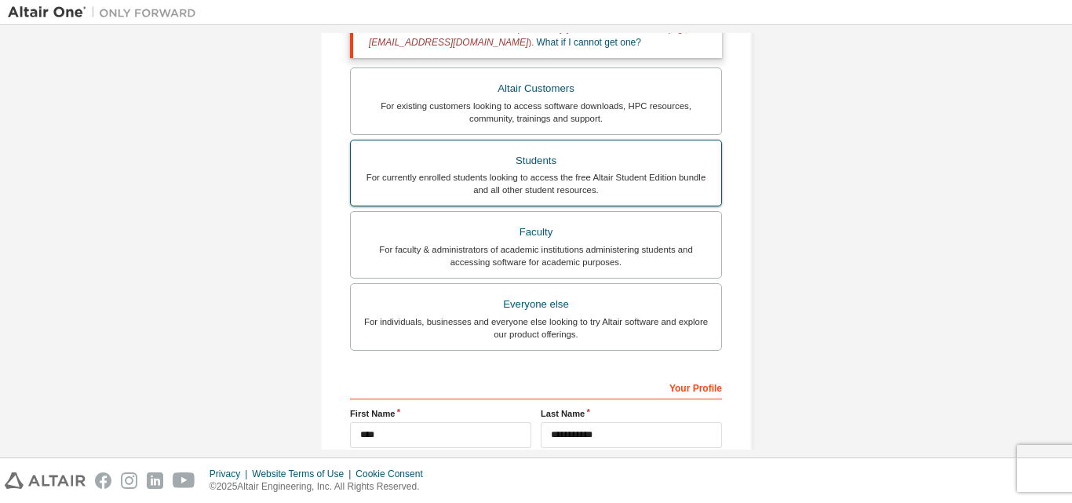
scroll to position [298, 0]
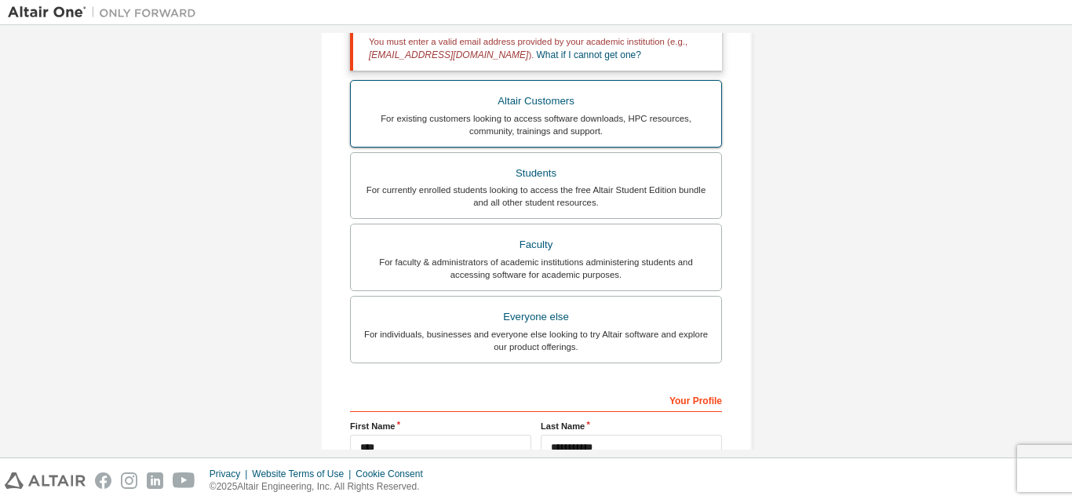
click at [524, 95] on div "Altair Customers" at bounding box center [536, 101] width 352 height 22
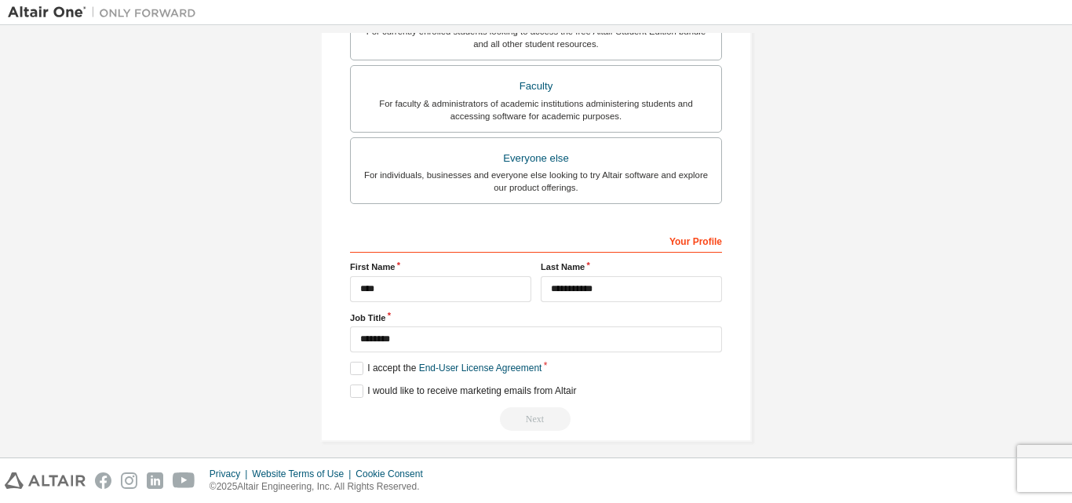
scroll to position [532, 0]
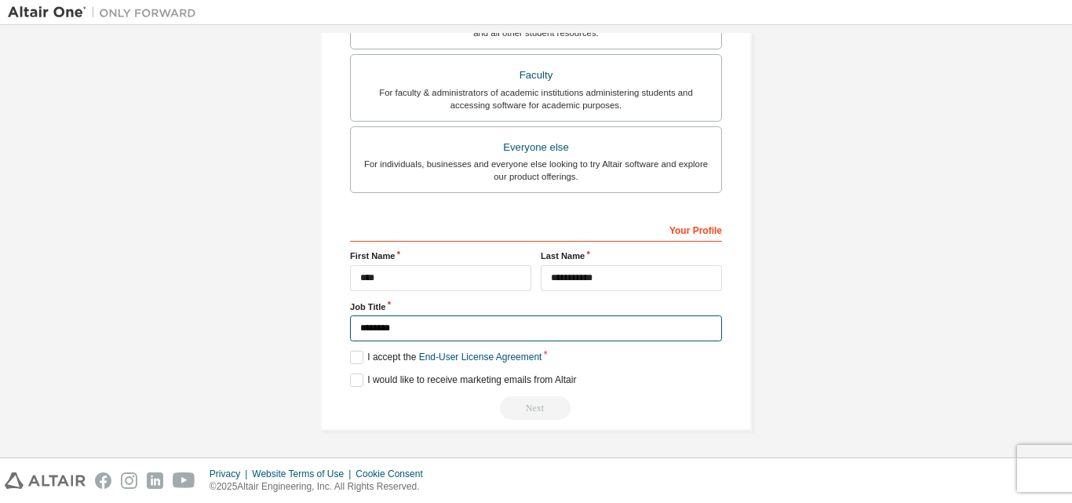
click at [492, 332] on input "********" at bounding box center [536, 328] width 372 height 26
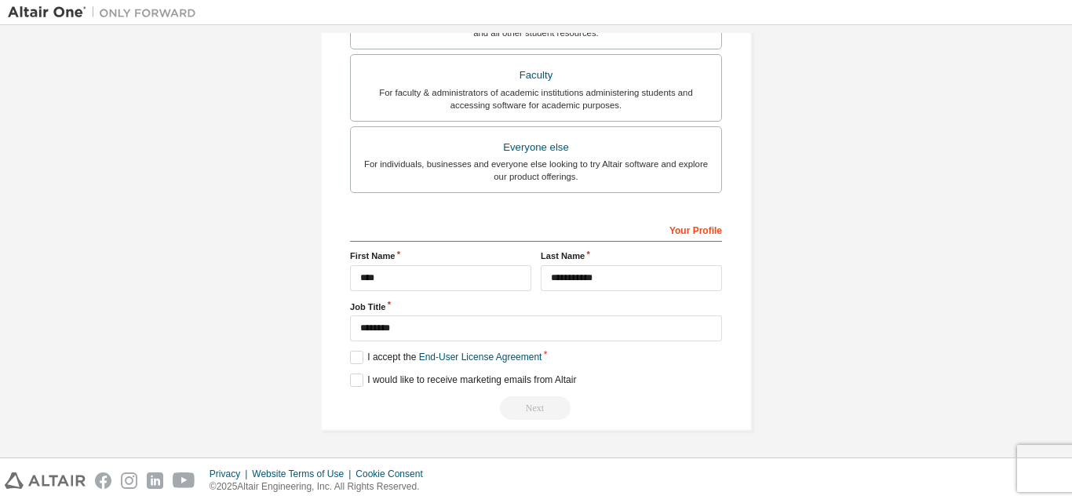
click at [534, 404] on div "Next" at bounding box center [536, 408] width 372 height 24
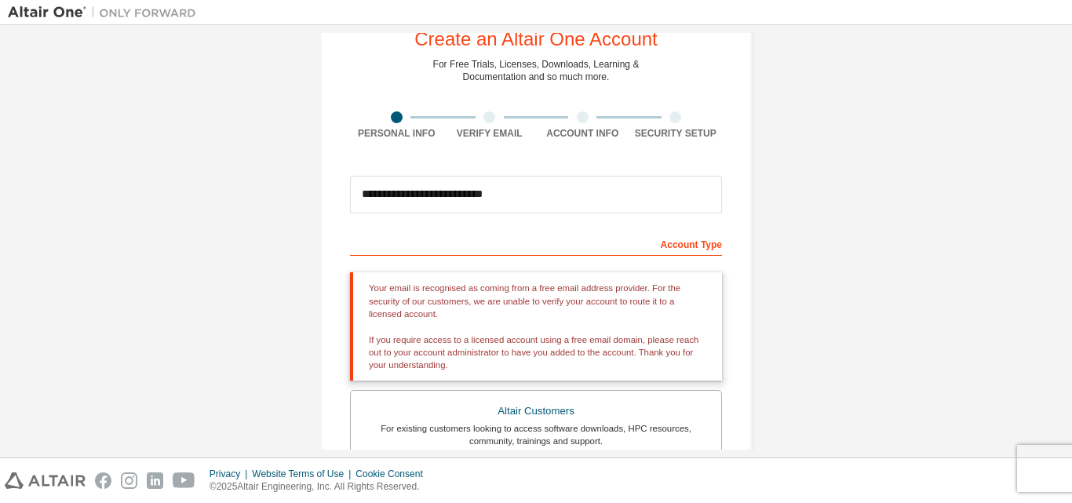
scroll to position [0, 0]
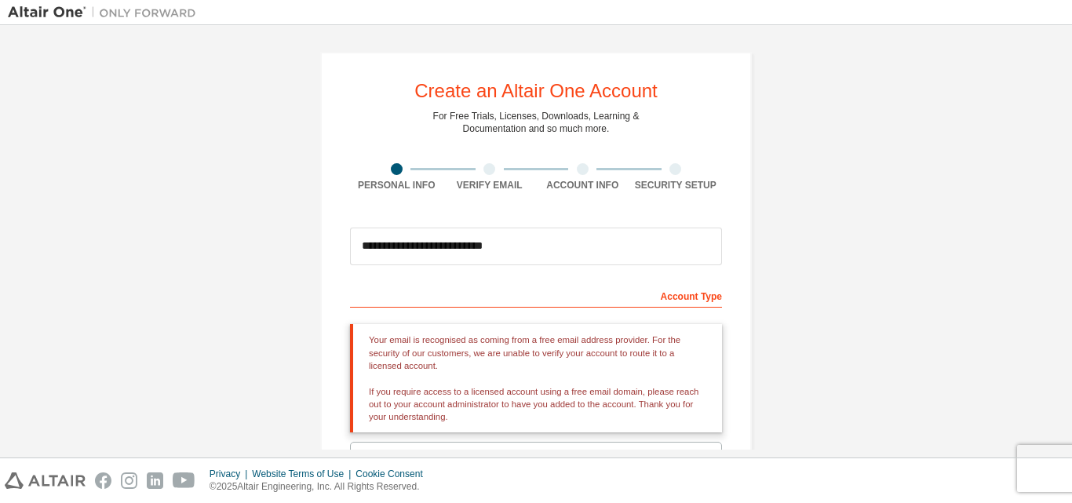
click at [486, 170] on div at bounding box center [489, 169] width 12 height 12
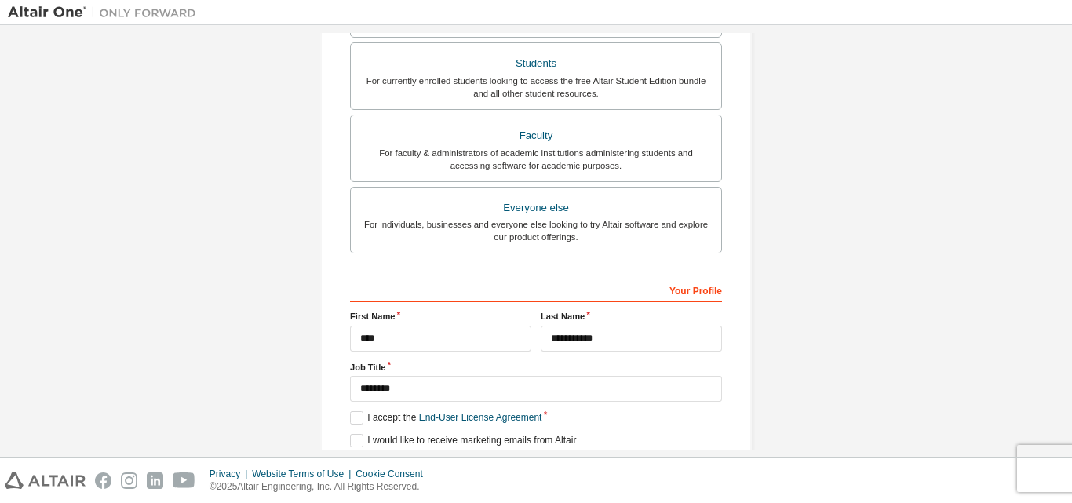
scroll to position [532, 0]
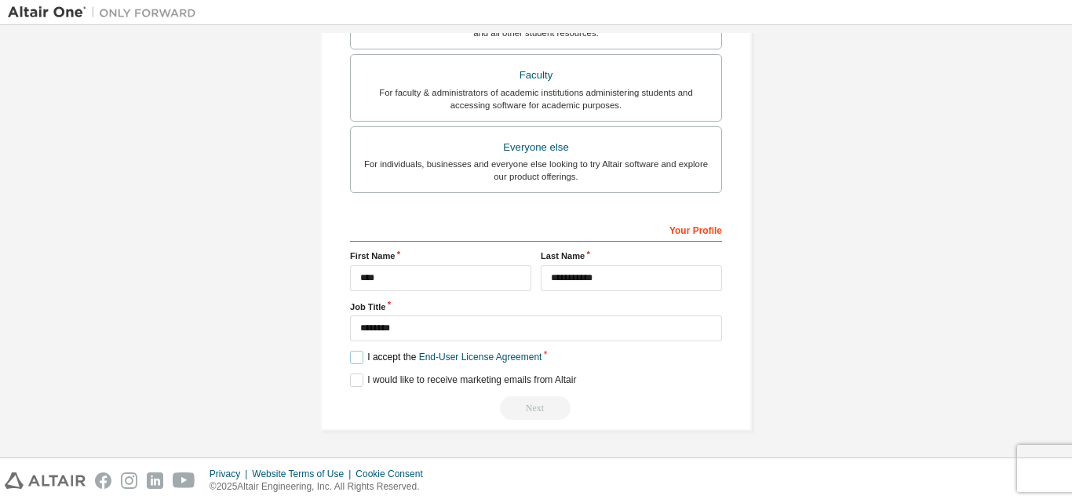
click at [355, 353] on label "I accept the End-User License Agreement" at bounding box center [445, 357] width 191 height 13
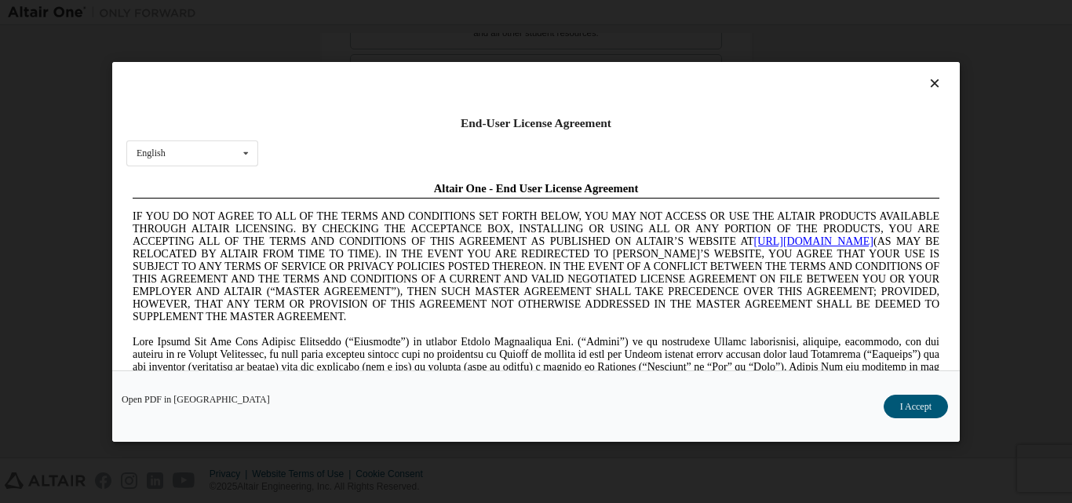
scroll to position [0, 0]
click at [926, 413] on button "I Accept" at bounding box center [915, 406] width 64 height 24
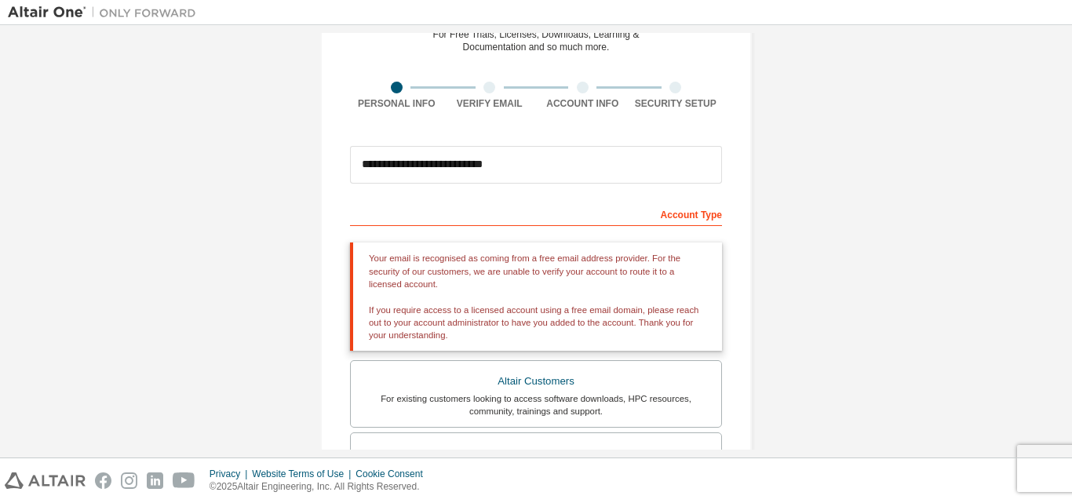
scroll to position [81, 0]
click at [709, 223] on div "Account Type" at bounding box center [536, 214] width 372 height 25
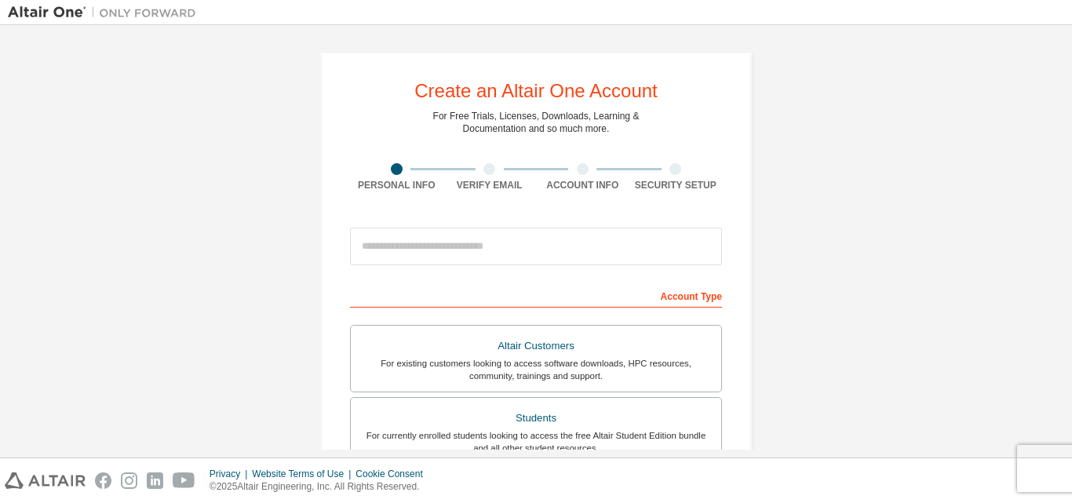
click at [485, 166] on div at bounding box center [489, 169] width 12 height 12
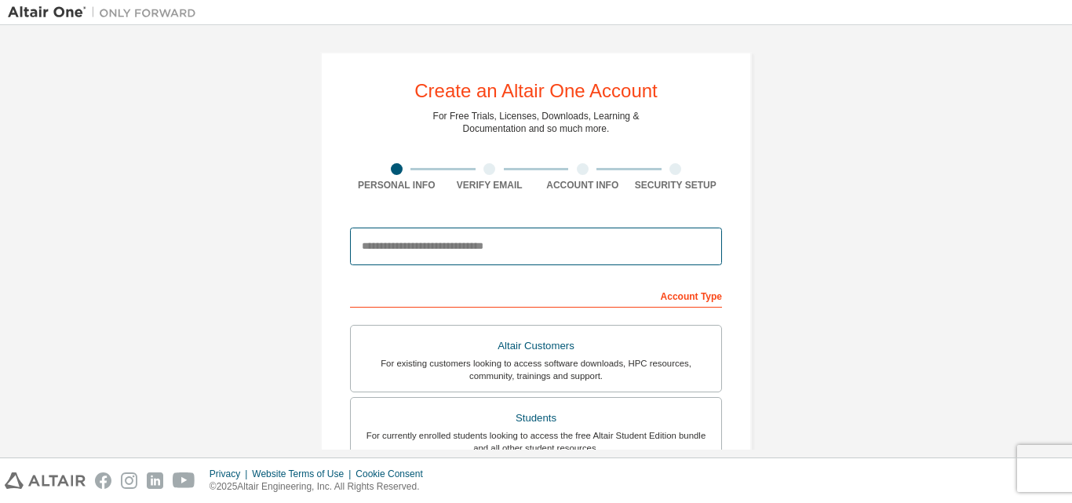
click at [528, 250] on input "email" at bounding box center [536, 247] width 372 height 38
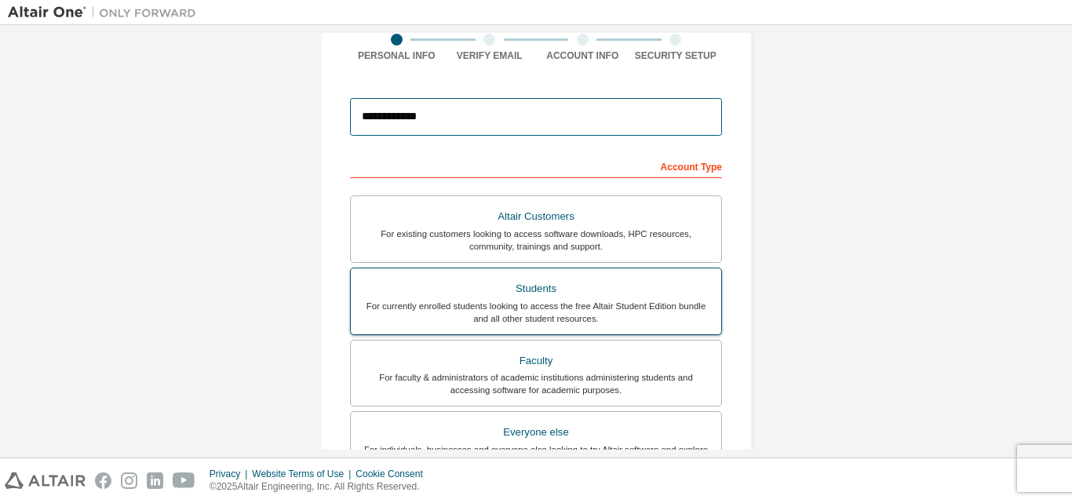
type input "**********"
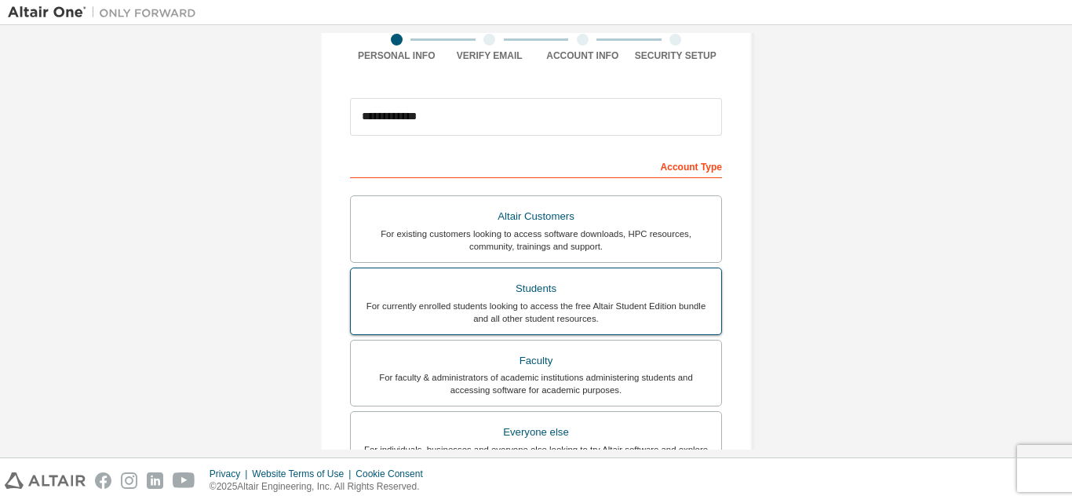
click at [530, 280] on div "Students" at bounding box center [536, 289] width 352 height 22
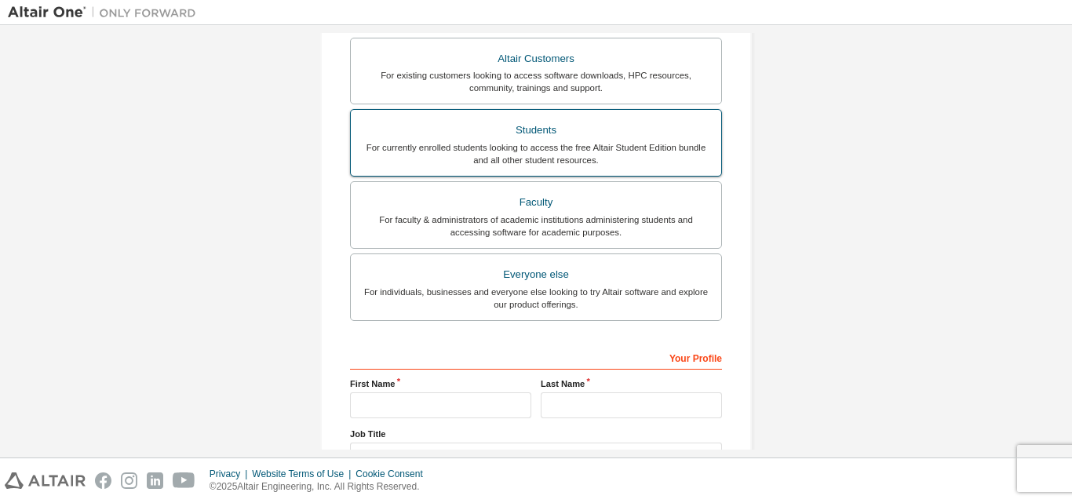
scroll to position [429, 0]
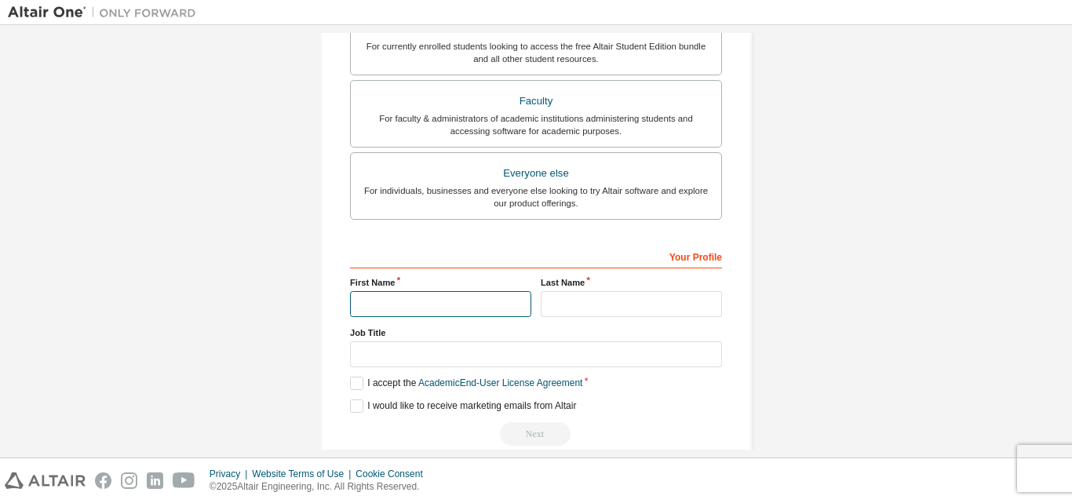
click at [446, 298] on input "text" at bounding box center [440, 304] width 181 height 26
type input "****"
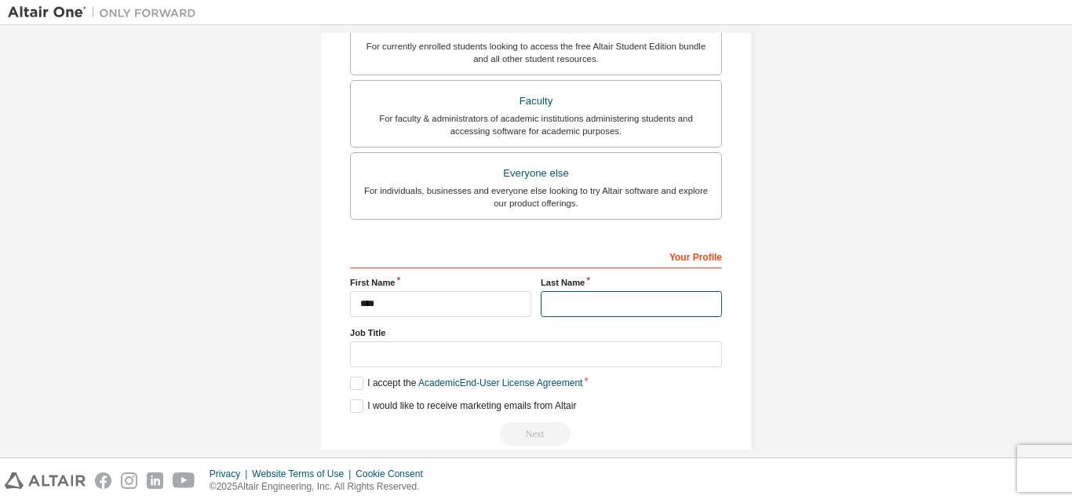
click at [557, 307] on input "text" at bounding box center [631, 304] width 181 height 26
type input "**********"
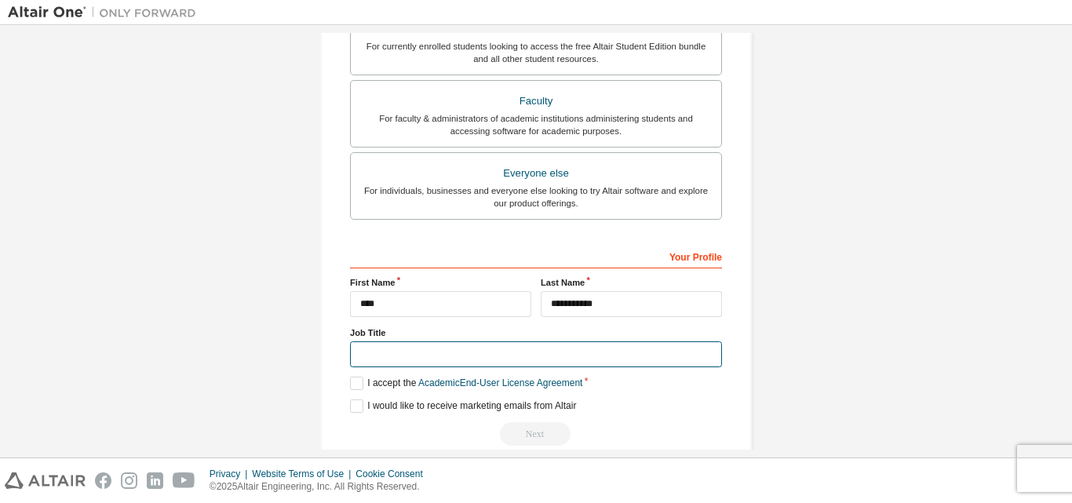
click at [388, 359] on input "text" at bounding box center [536, 354] width 372 height 26
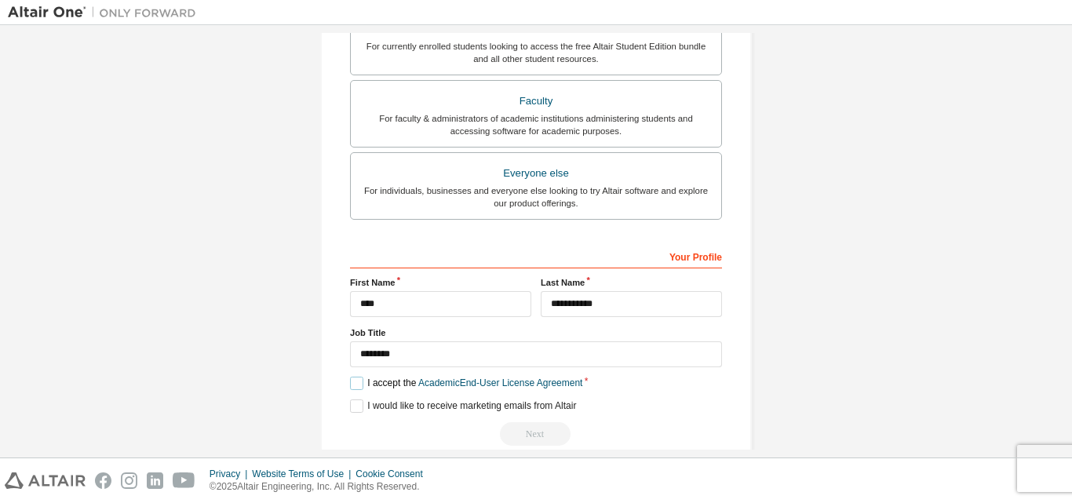
click at [352, 386] on label "I accept the Academic End-User License Agreement" at bounding box center [466, 383] width 232 height 13
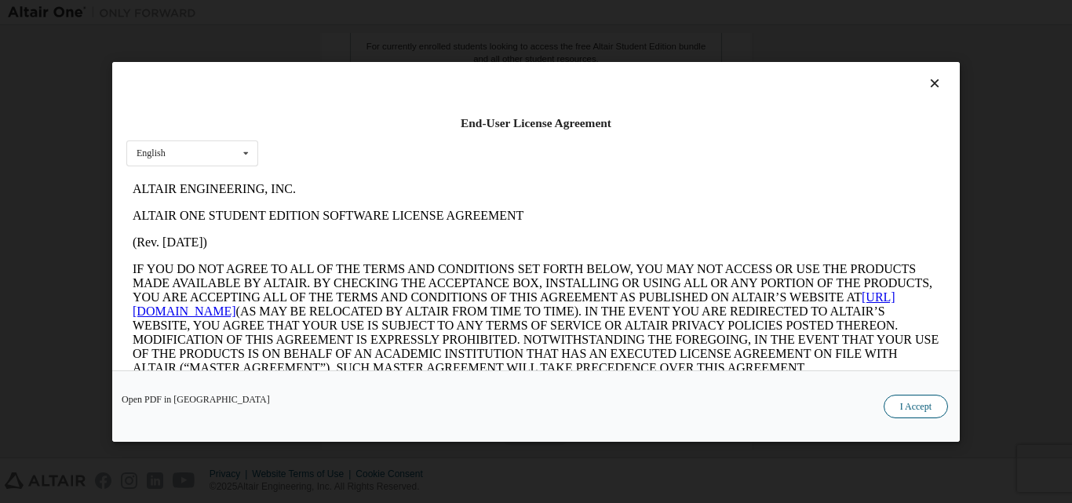
scroll to position [0, 0]
click at [915, 412] on button "I Accept" at bounding box center [915, 406] width 64 height 24
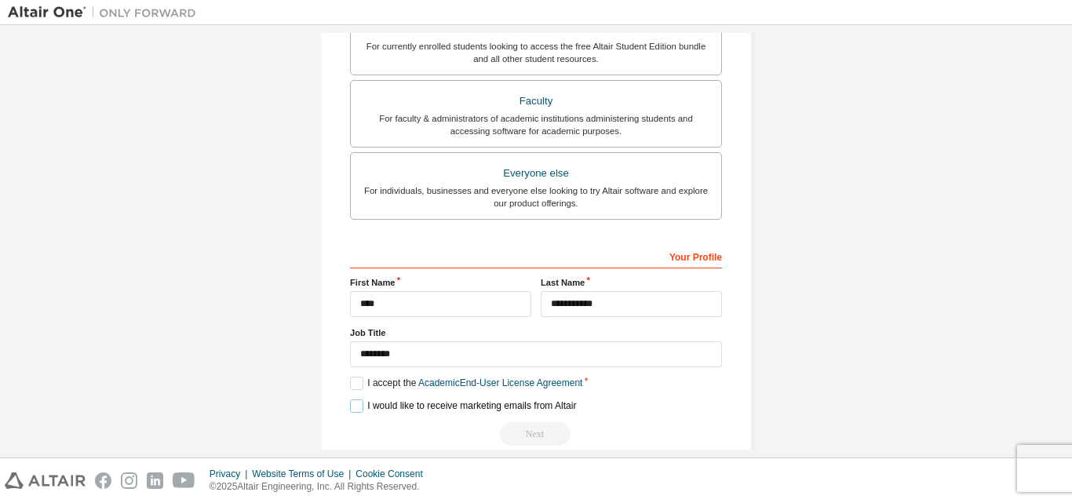
click at [355, 406] on label "I would like to receive marketing emails from Altair" at bounding box center [463, 405] width 226 height 13
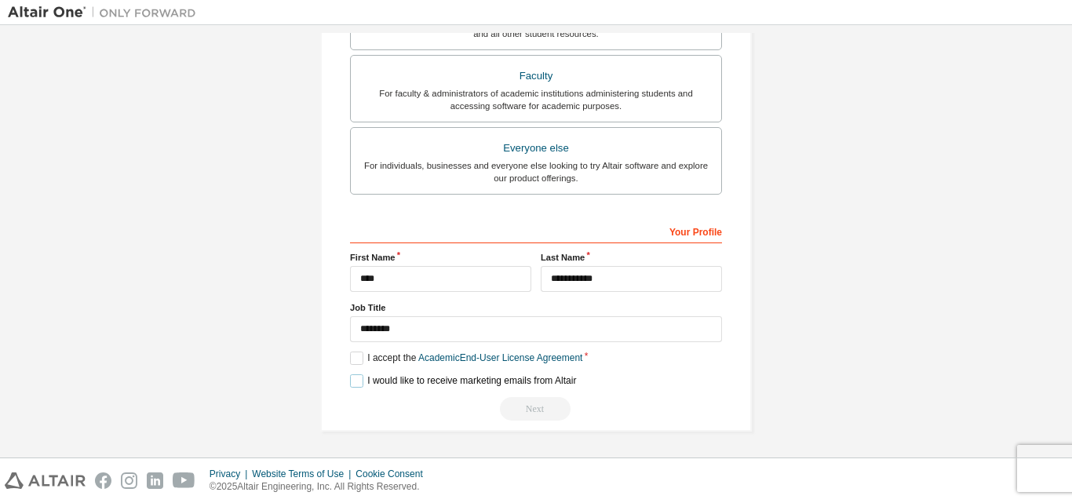
scroll to position [455, 0]
click at [532, 406] on div "Next" at bounding box center [536, 408] width 372 height 24
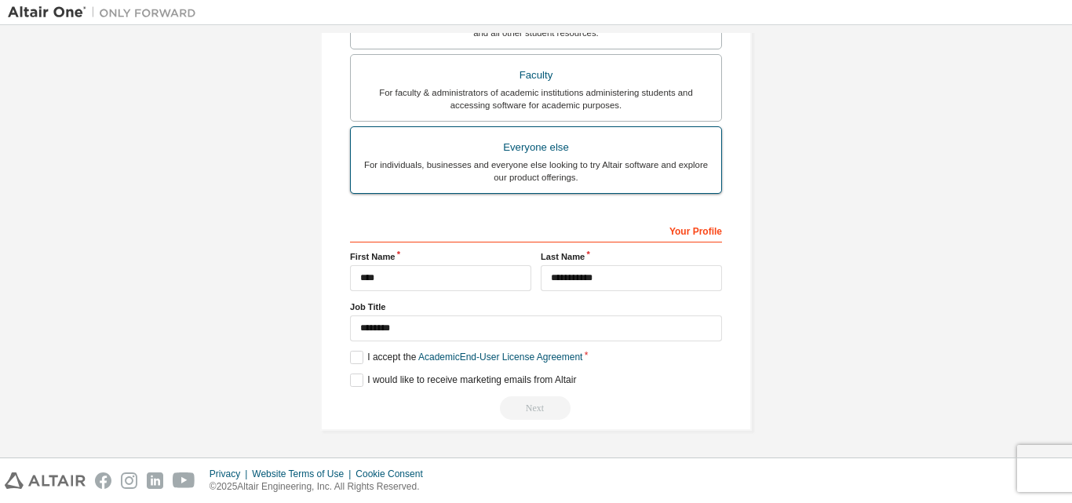
click at [527, 173] on div "For individuals, businesses and everyone else looking to try Altair software an…" at bounding box center [536, 170] width 352 height 25
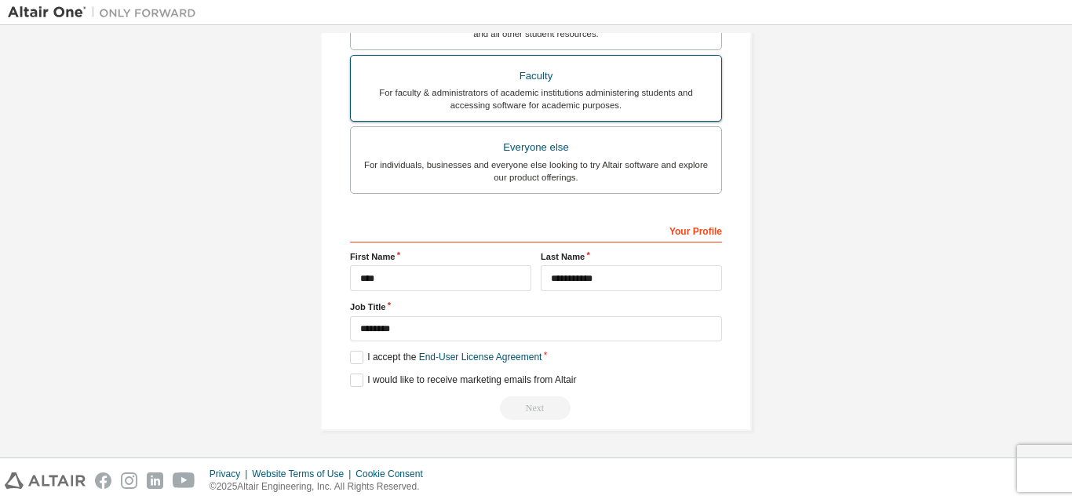
click at [525, 107] on div "For faculty & administrators of academic institutions administering students an…" at bounding box center [536, 98] width 352 height 25
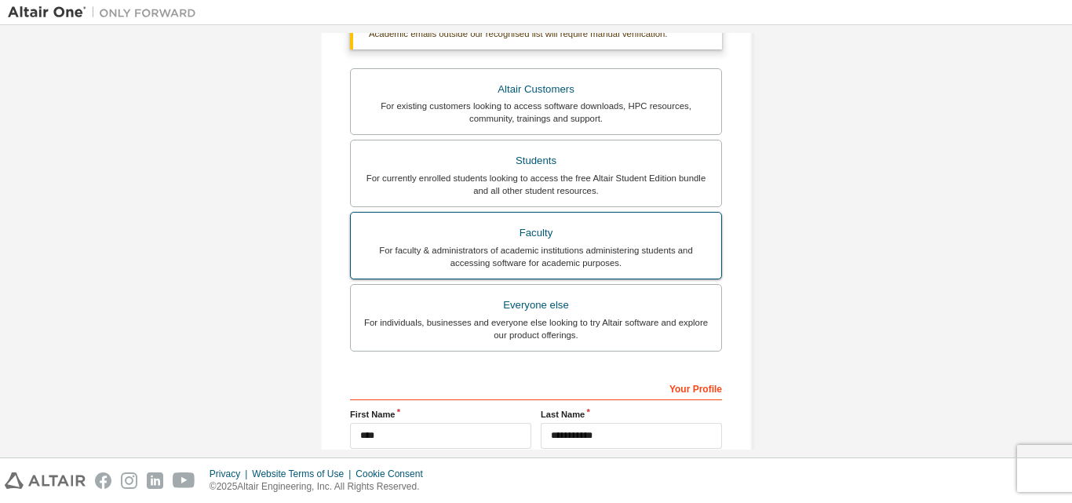
scroll to position [294, 0]
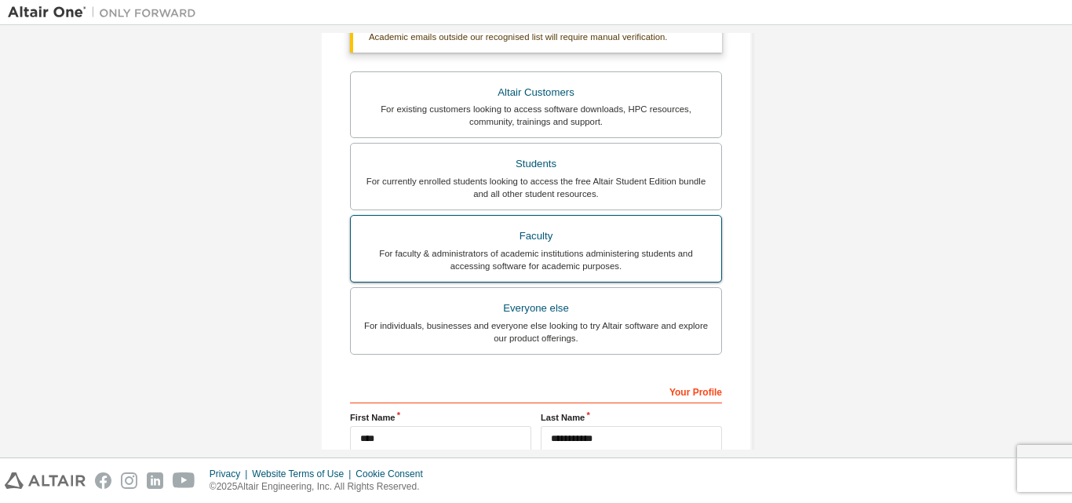
click at [525, 107] on div "For existing customers looking to access software downloads, HPC resources, com…" at bounding box center [536, 115] width 352 height 25
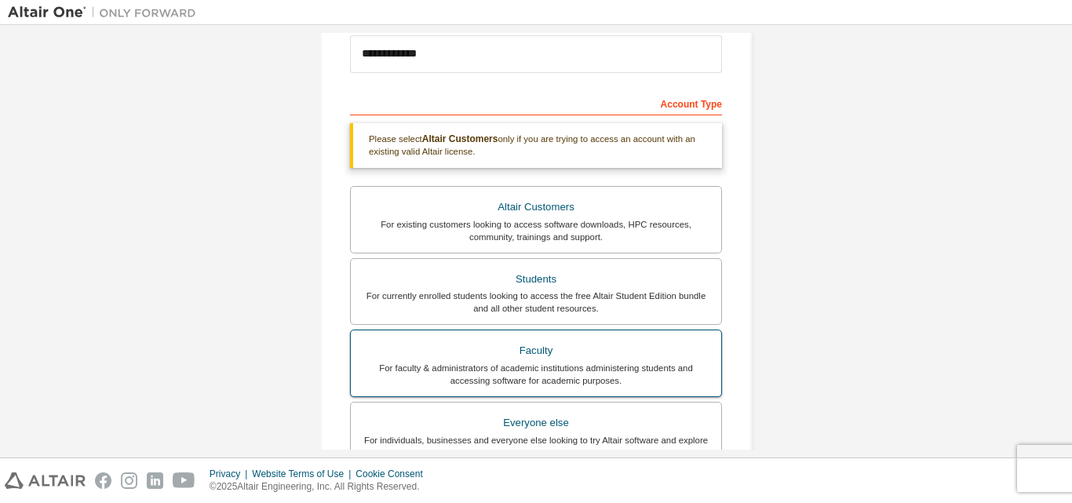
scroll to position [191, 0]
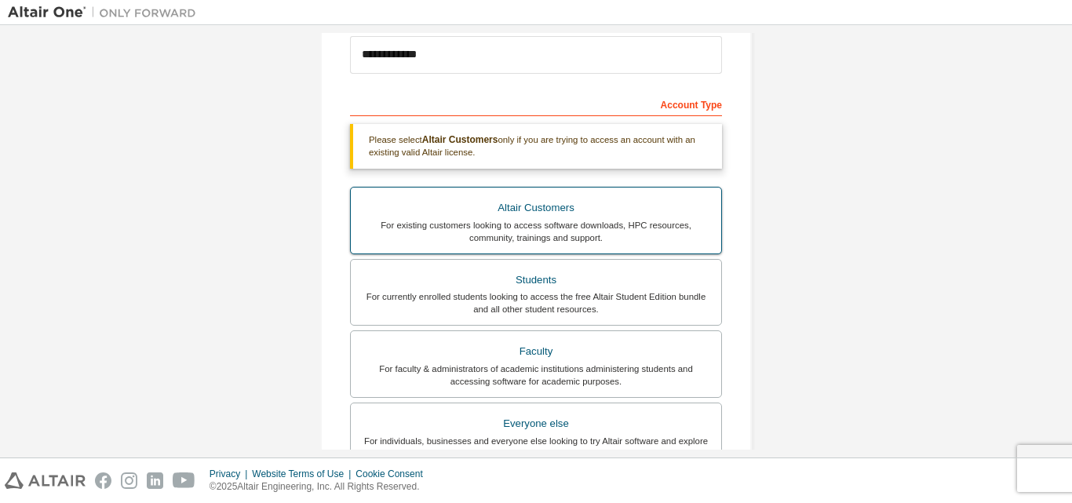
click at [523, 206] on div "Altair Customers" at bounding box center [536, 208] width 352 height 22
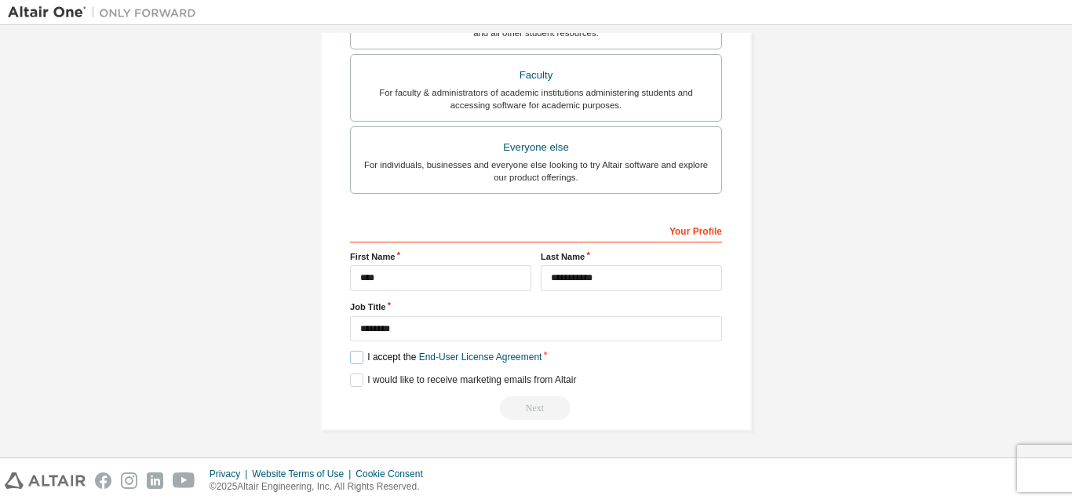
click at [359, 356] on label "I accept the End-User License Agreement" at bounding box center [445, 357] width 191 height 13
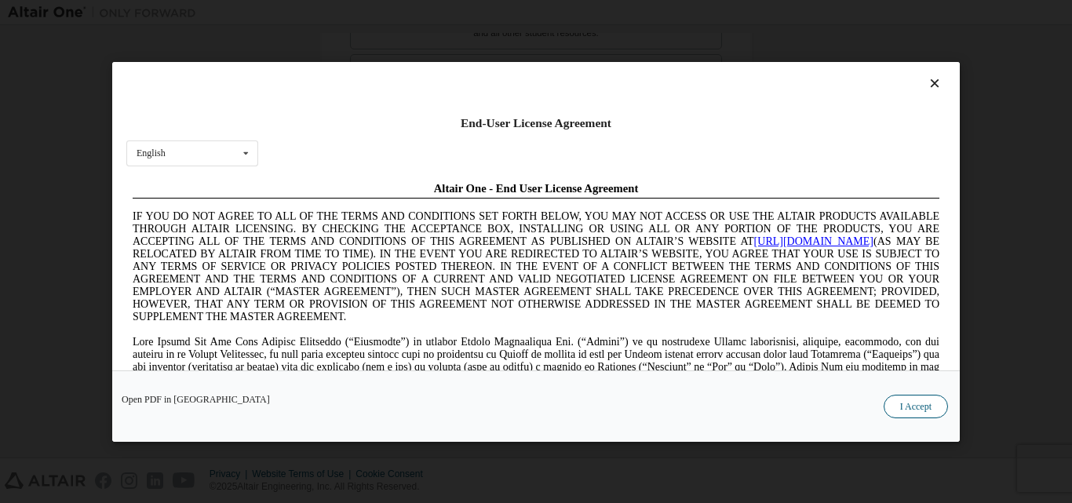
scroll to position [0, 0]
click at [899, 410] on button "I Accept" at bounding box center [915, 406] width 64 height 24
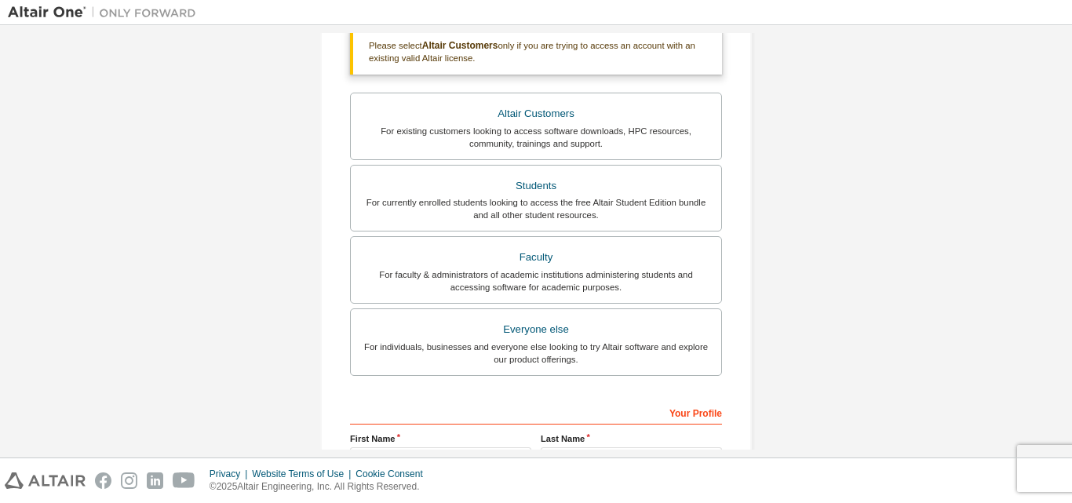
scroll to position [468, 0]
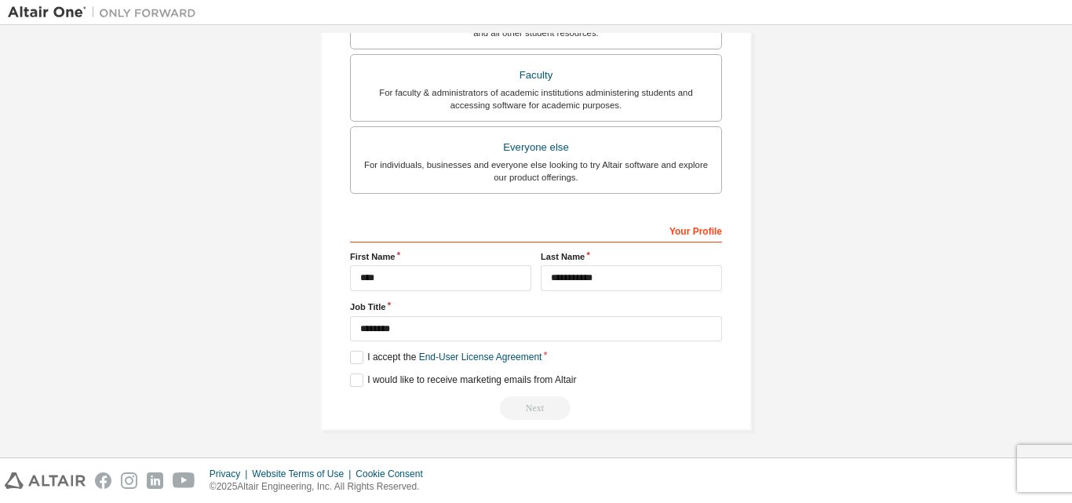
click at [539, 404] on div "Next" at bounding box center [536, 408] width 372 height 24
click at [352, 381] on label "I would like to receive marketing emails from Altair" at bounding box center [463, 379] width 226 height 13
click at [516, 402] on div "Next" at bounding box center [536, 408] width 372 height 24
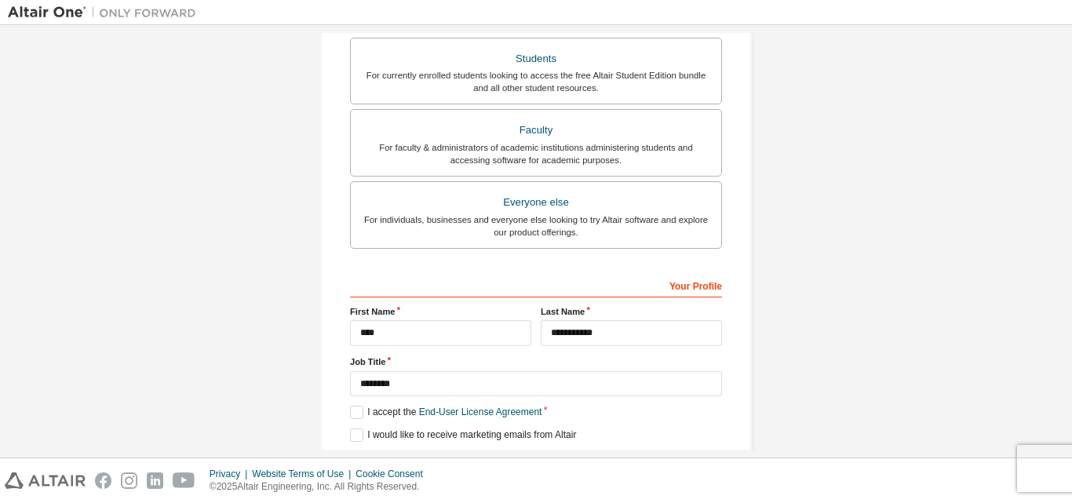
scroll to position [412, 0]
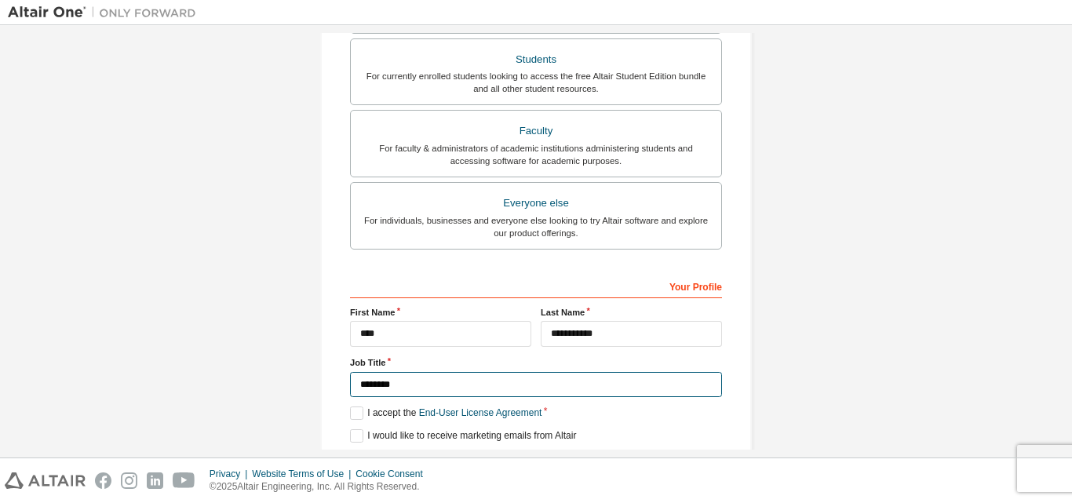
drag, startPoint x: 427, startPoint y: 373, endPoint x: 425, endPoint y: 383, distance: 9.5
click at [425, 383] on input "********" at bounding box center [536, 385] width 372 height 26
type input "*"
type input "**********"
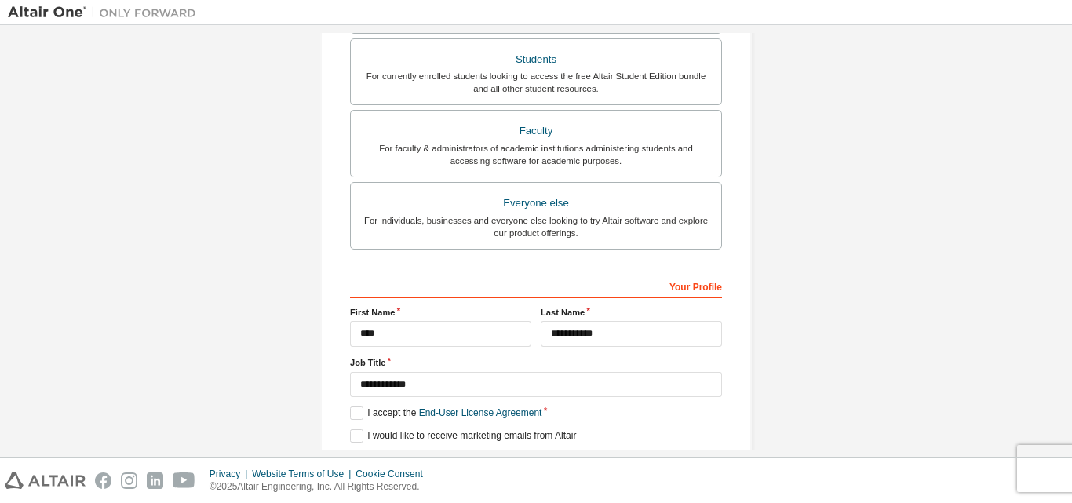
click at [352, 429] on div "**********" at bounding box center [536, 374] width 372 height 203
click at [358, 439] on label "I would like to receive marketing emails from Altair" at bounding box center [463, 435] width 226 height 13
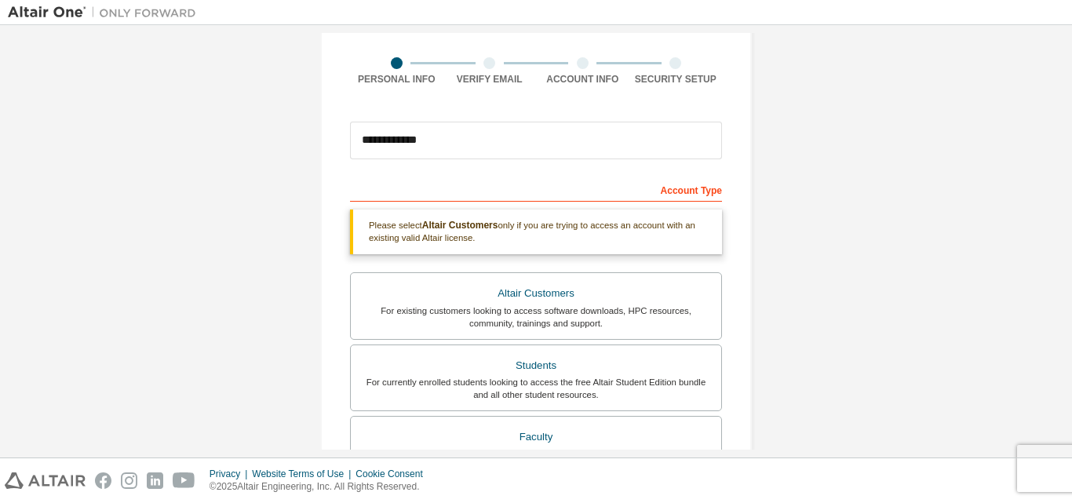
scroll to position [103, 0]
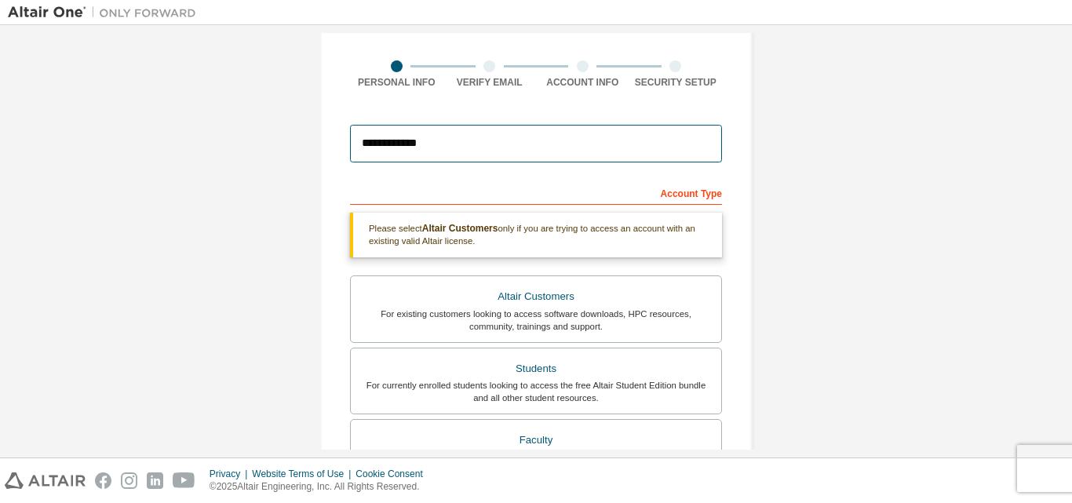
drag, startPoint x: 461, startPoint y: 155, endPoint x: 318, endPoint y: 147, distance: 143.8
click at [320, 147] on div "**********" at bounding box center [536, 372] width 432 height 847
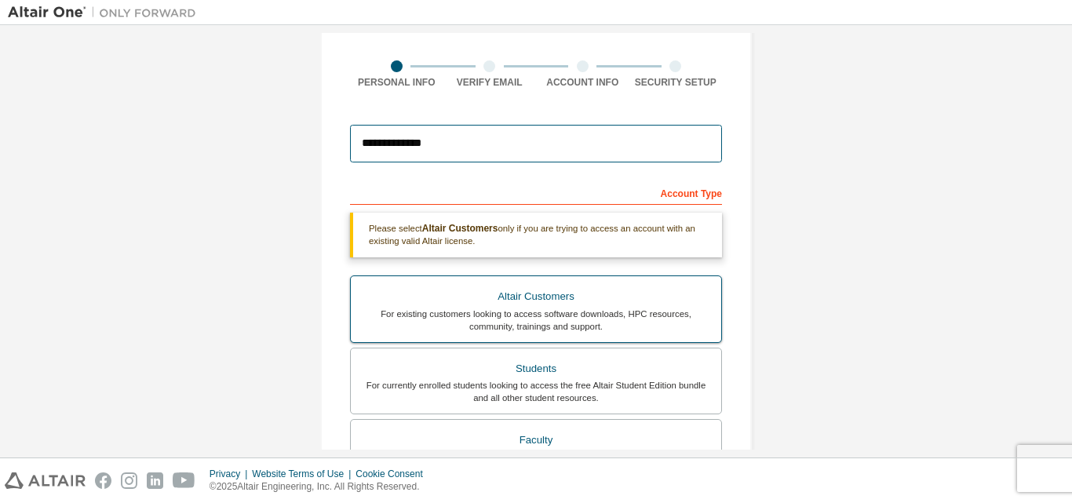
scroll to position [468, 0]
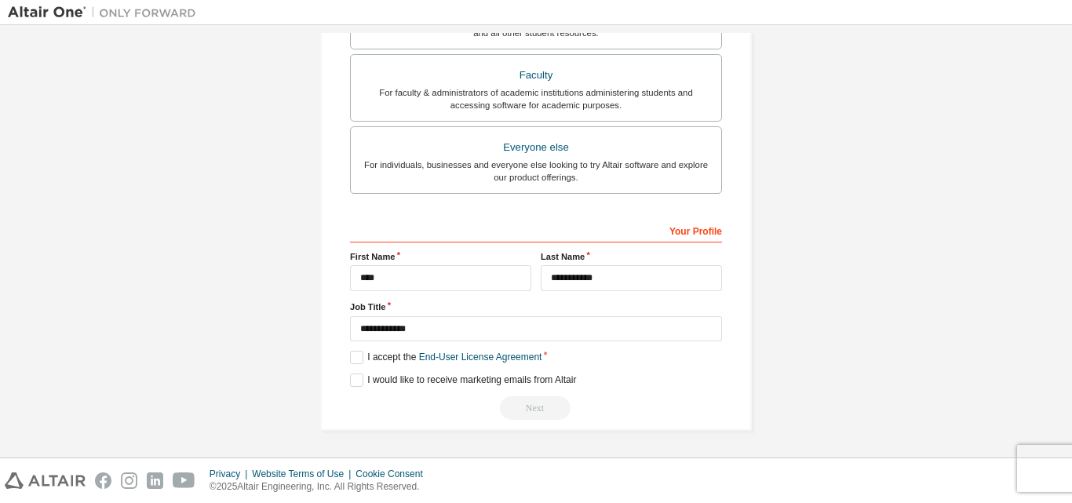
type input "**********"
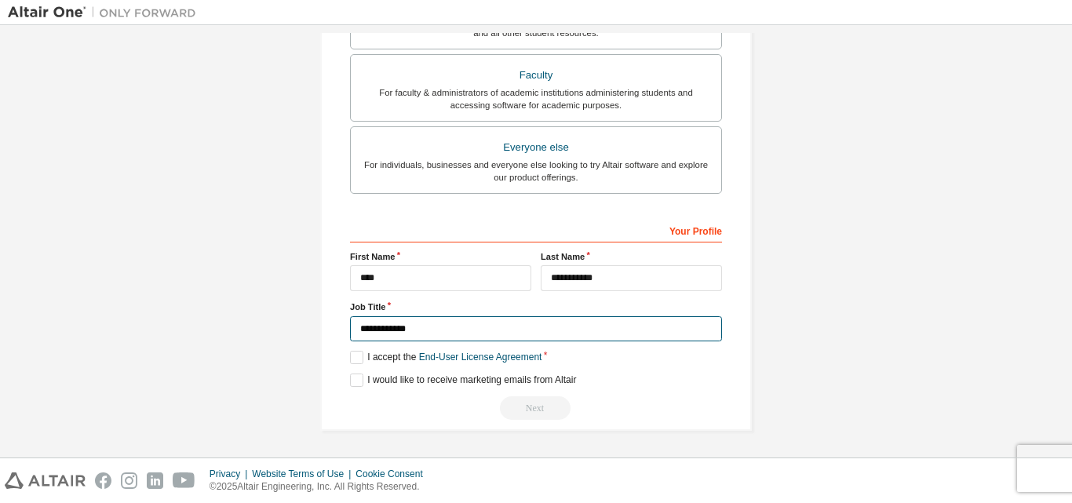
click at [556, 328] on input "**********" at bounding box center [536, 329] width 372 height 26
type input "*"
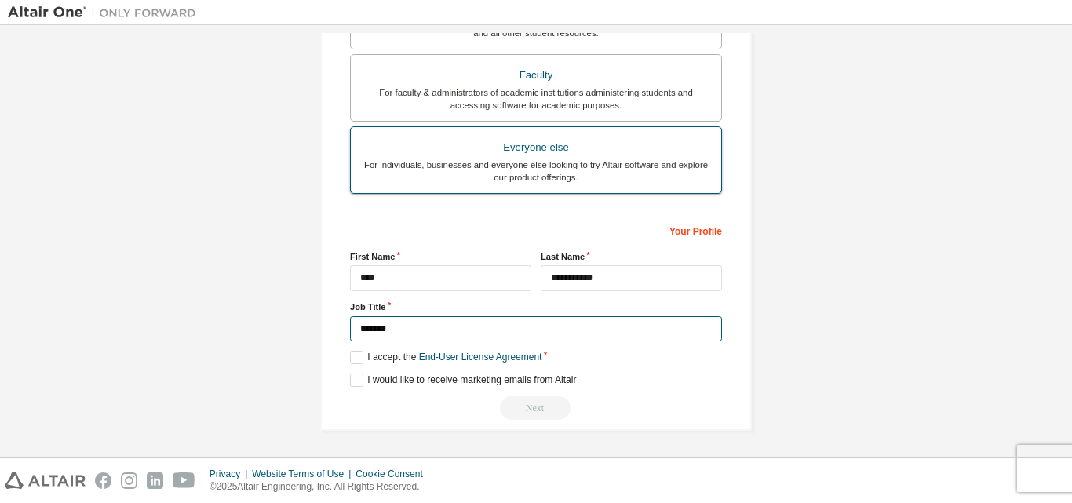
type input "*******"
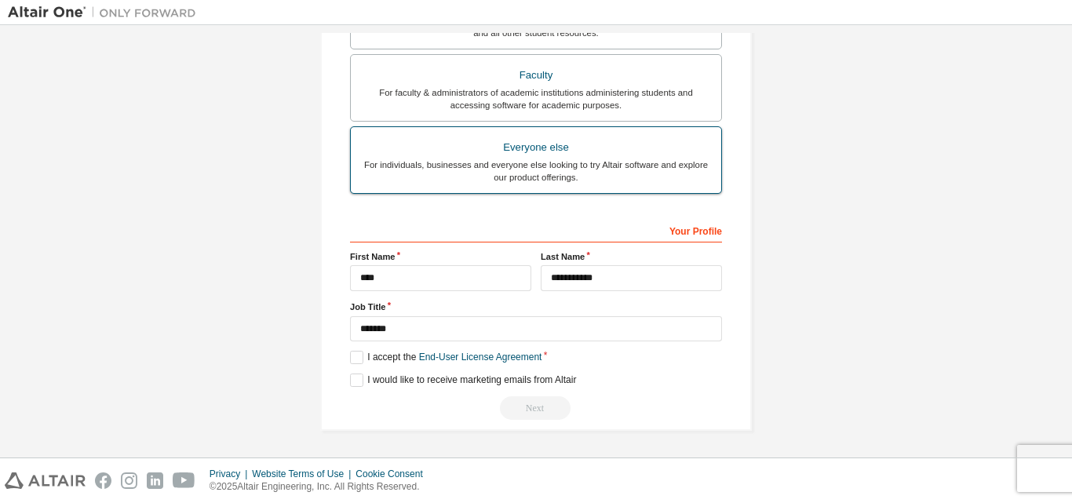
click at [555, 151] on div "Everyone else" at bounding box center [536, 148] width 352 height 22
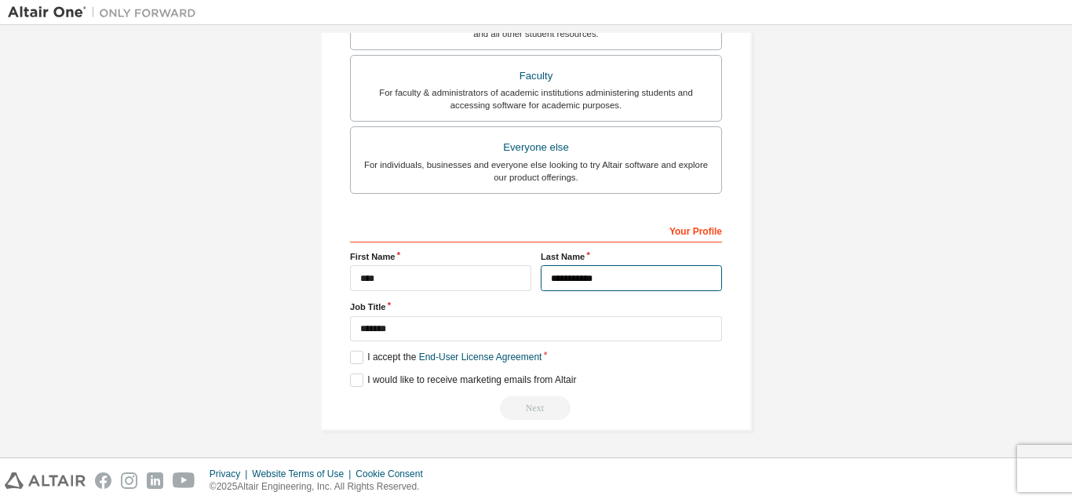
click at [577, 274] on input "**********" at bounding box center [631, 278] width 181 height 26
click at [352, 375] on label "I would like to receive marketing emails from Altair" at bounding box center [463, 379] width 226 height 13
click at [555, 426] on div "**********" at bounding box center [536, 33] width 432 height 793
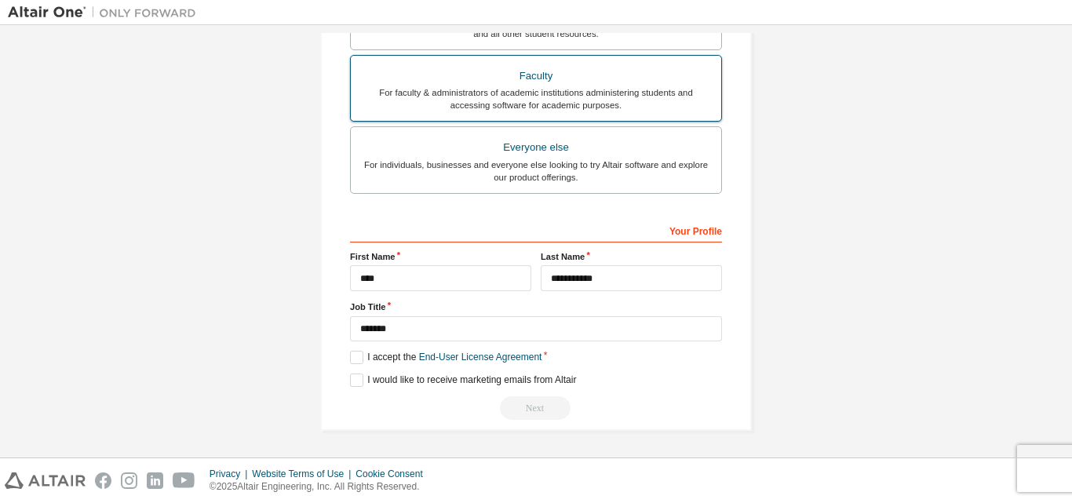
scroll to position [0, 0]
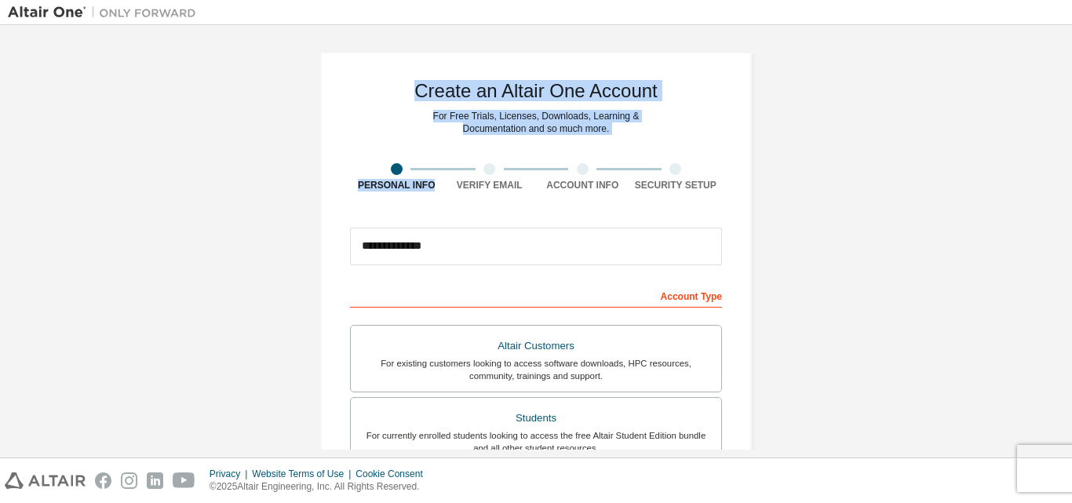
drag, startPoint x: 483, startPoint y: 161, endPoint x: 296, endPoint y: -62, distance: 290.7
click at [296, 0] on html "**********" at bounding box center [536, 251] width 1072 height 503
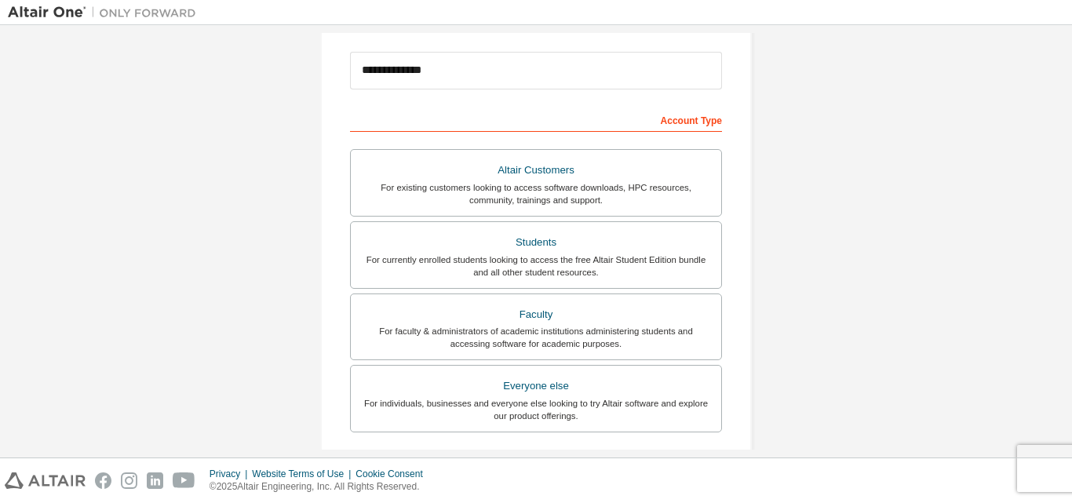
scroll to position [177, 0]
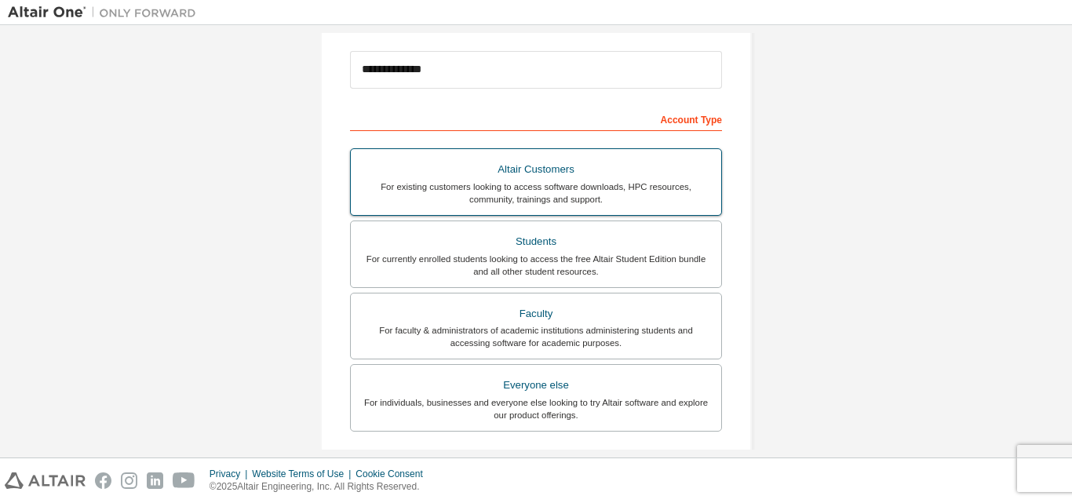
click at [560, 195] on div "For existing customers looking to access software downloads, HPC resources, com…" at bounding box center [536, 192] width 352 height 25
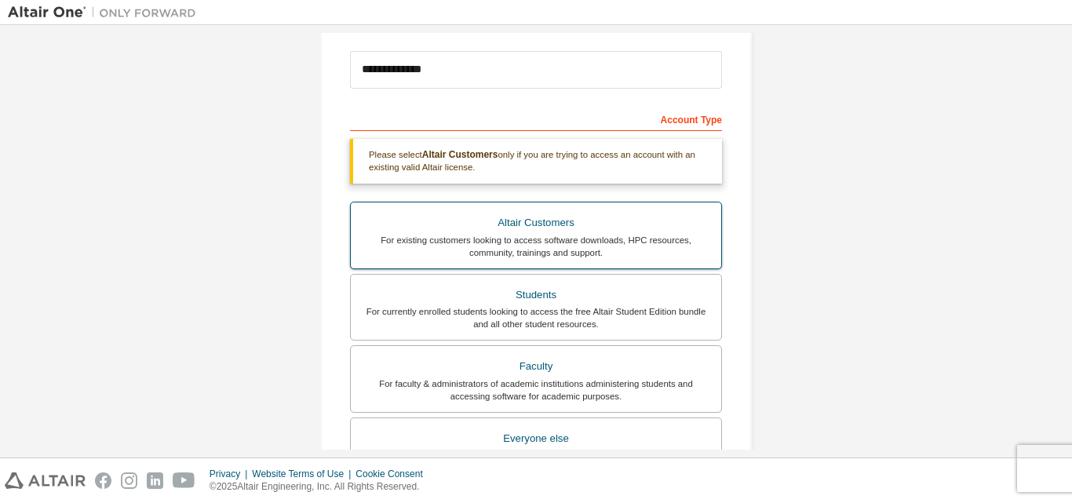
scroll to position [468, 0]
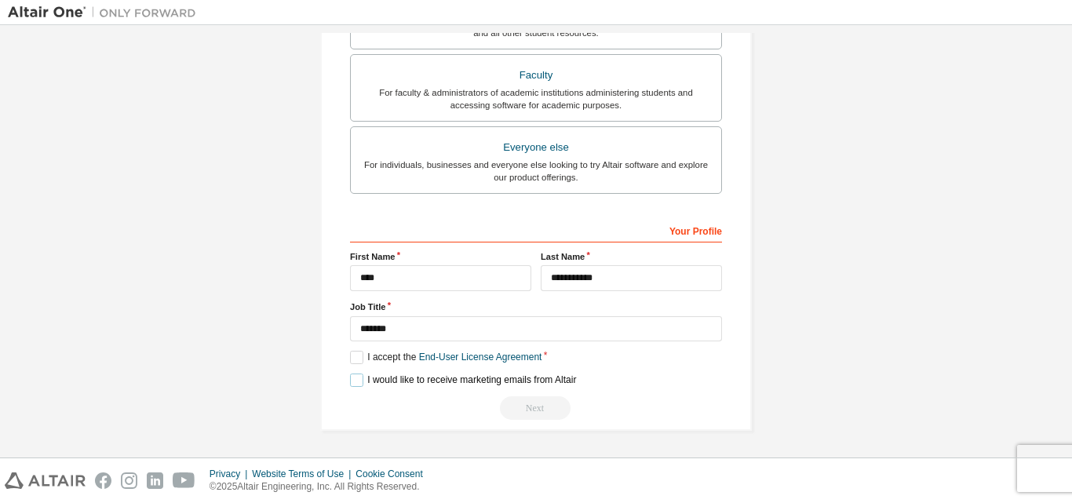
click at [361, 383] on label "I would like to receive marketing emails from Altair" at bounding box center [463, 379] width 226 height 13
click at [530, 398] on div "Next" at bounding box center [536, 408] width 372 height 24
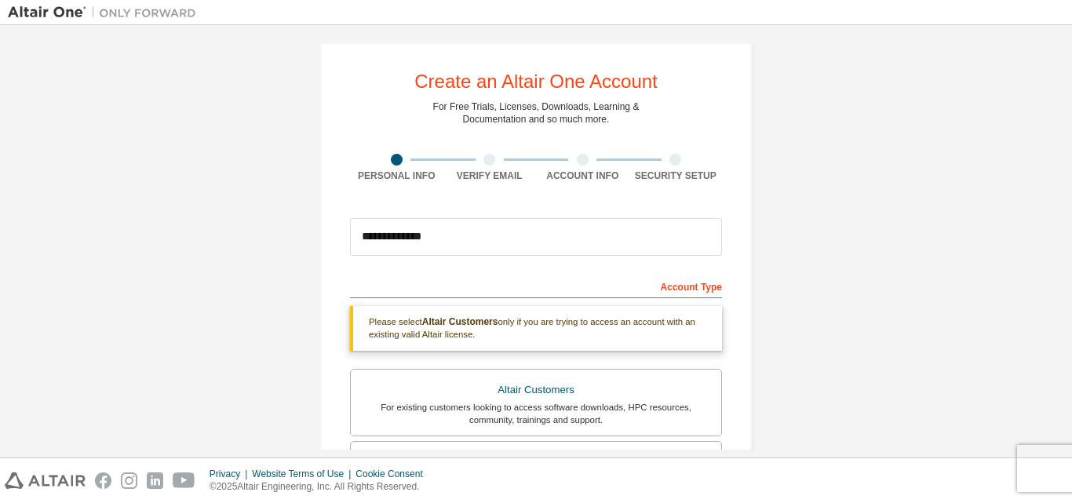
scroll to position [0, 0]
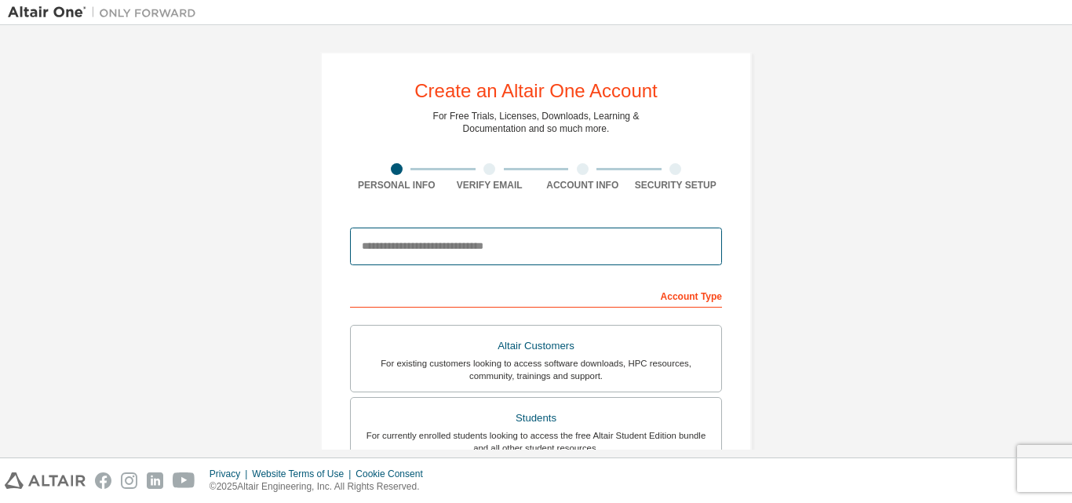
click at [433, 243] on input "email" at bounding box center [536, 247] width 372 height 38
type input "**********"
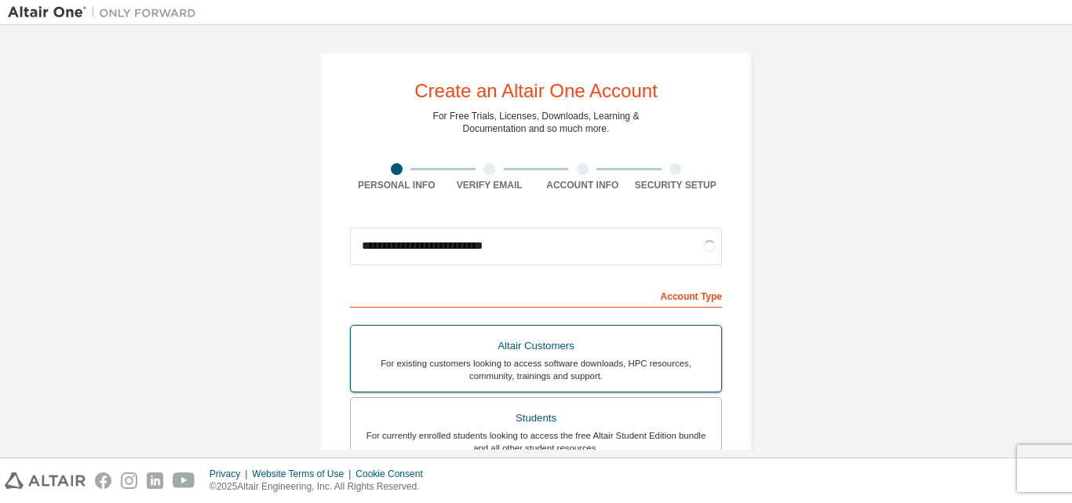
click at [490, 360] on div "For existing customers looking to access software downloads, HPC resources, com…" at bounding box center [536, 369] width 352 height 25
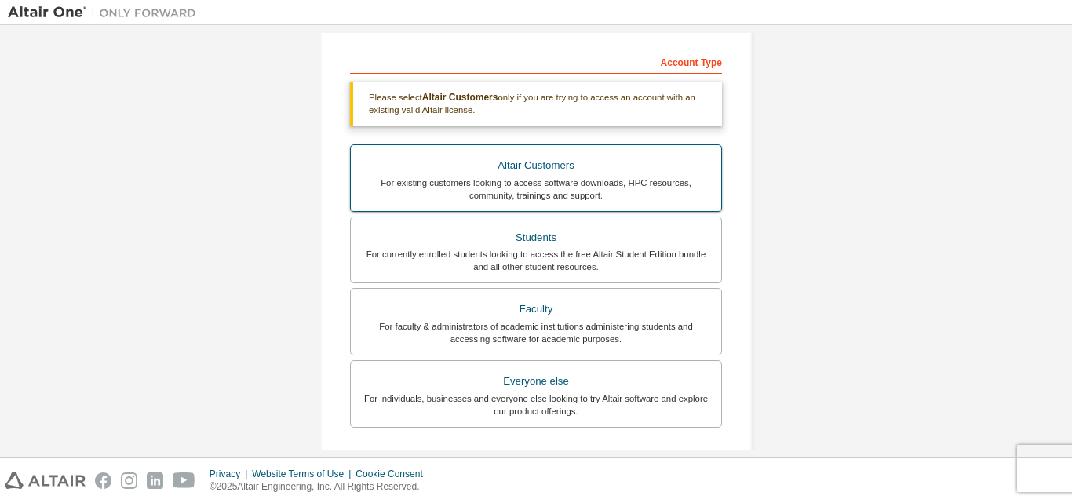
scroll to position [235, 0]
click at [496, 173] on div "Altair Customers" at bounding box center [536, 165] width 352 height 22
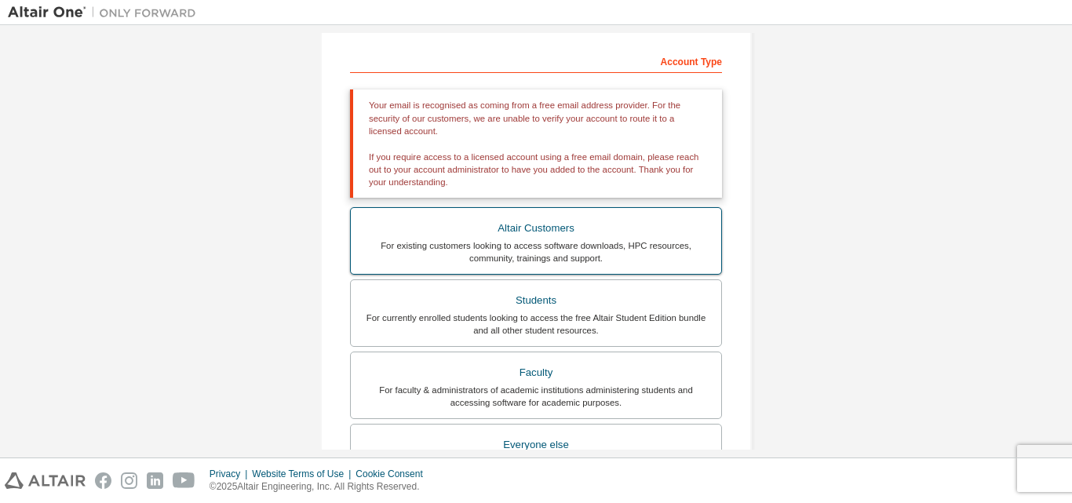
click at [526, 237] on div "Altair Customers" at bounding box center [536, 228] width 352 height 22
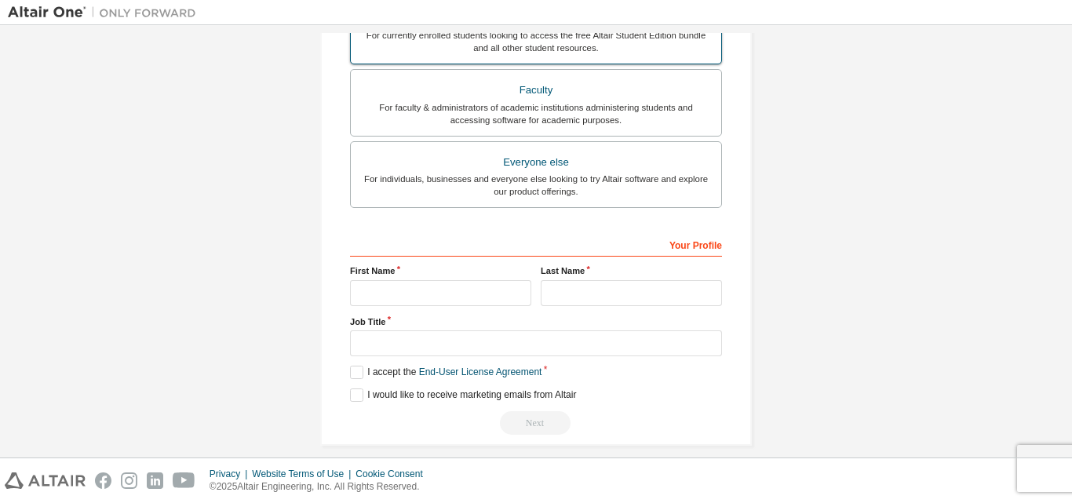
scroll to position [518, 0]
click at [471, 296] on input "text" at bounding box center [440, 292] width 181 height 26
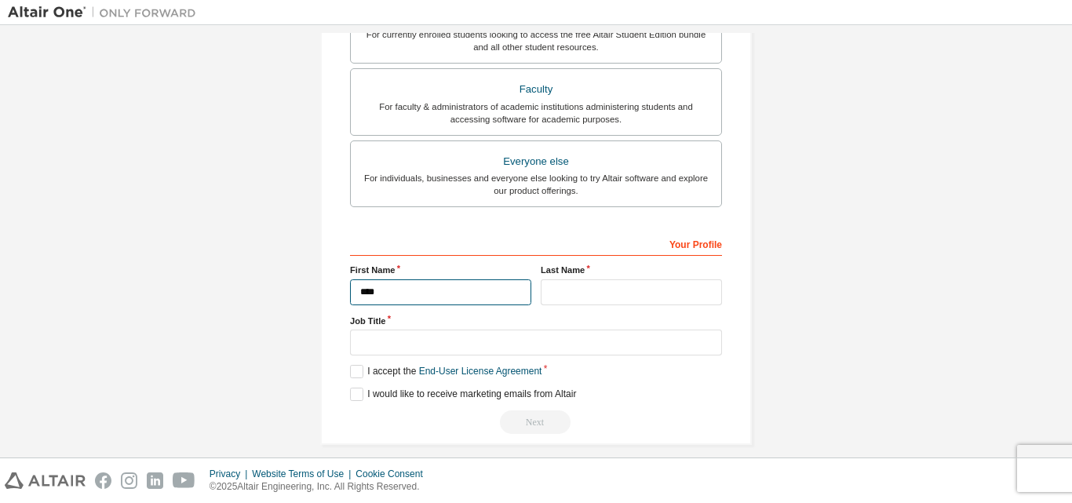
type input "****"
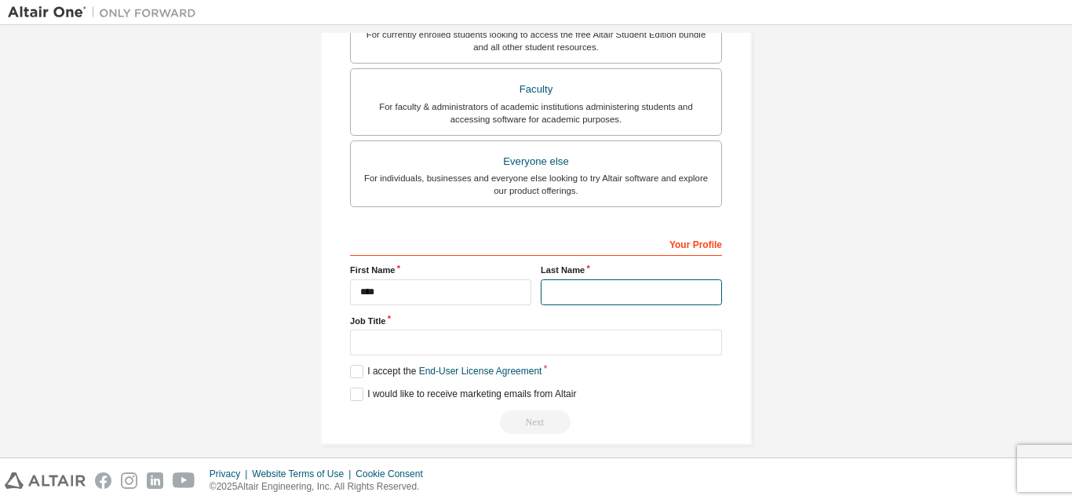
click at [603, 286] on input "text" at bounding box center [631, 292] width 181 height 26
type input "**********"
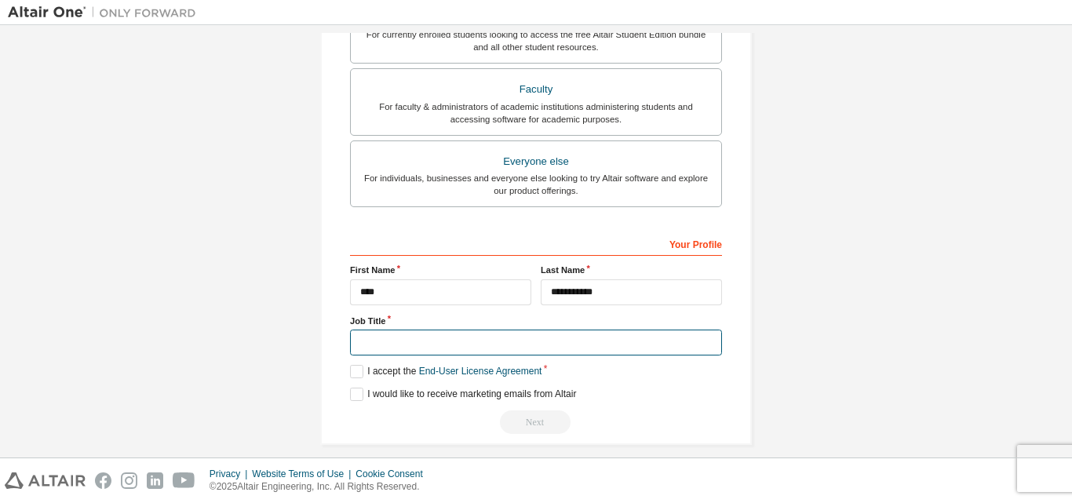
click at [419, 342] on input "text" at bounding box center [536, 343] width 372 height 26
type input "********"
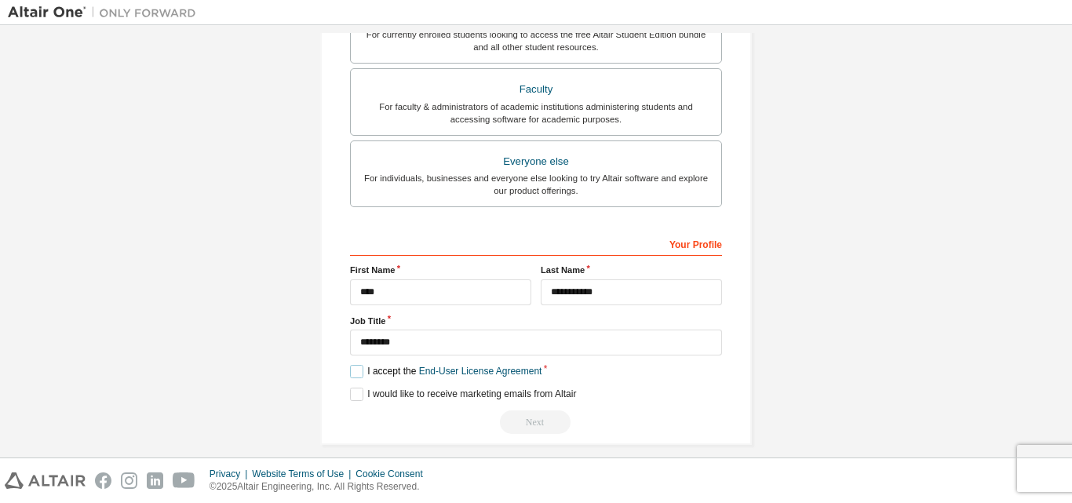
click at [350, 370] on label "I accept the End-User License Agreement" at bounding box center [445, 371] width 191 height 13
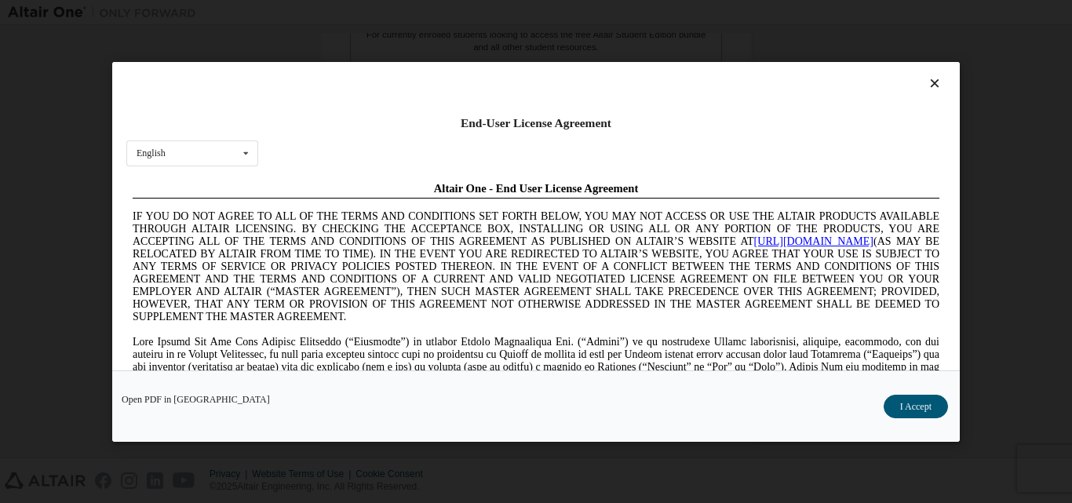
scroll to position [0, 0]
click at [917, 412] on button "I Accept" at bounding box center [915, 406] width 64 height 24
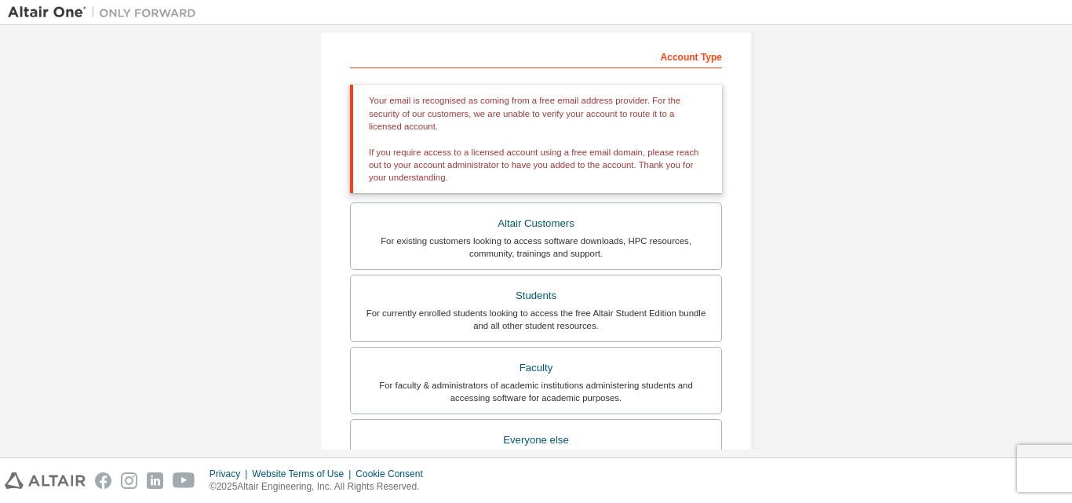
scroll to position [241, 0]
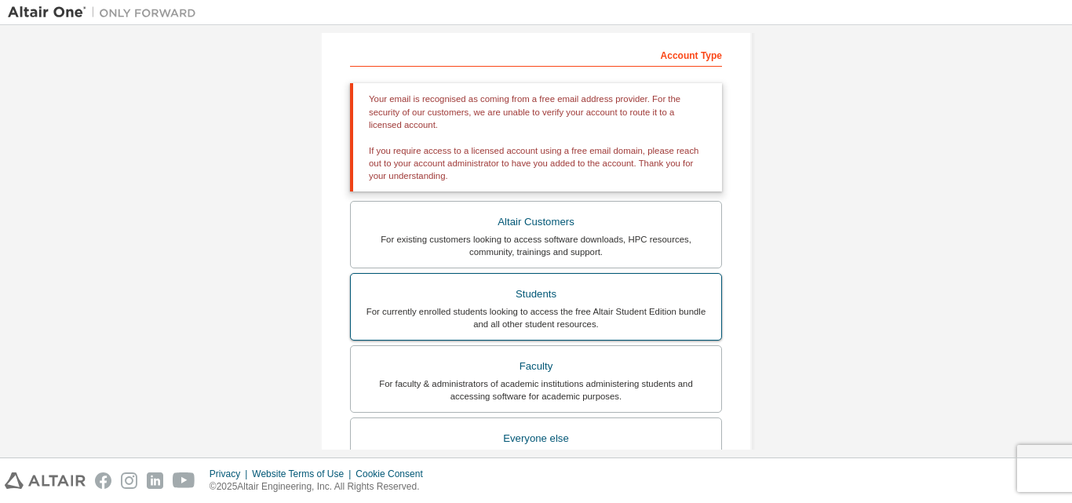
click at [530, 283] on div "Students" at bounding box center [536, 294] width 352 height 22
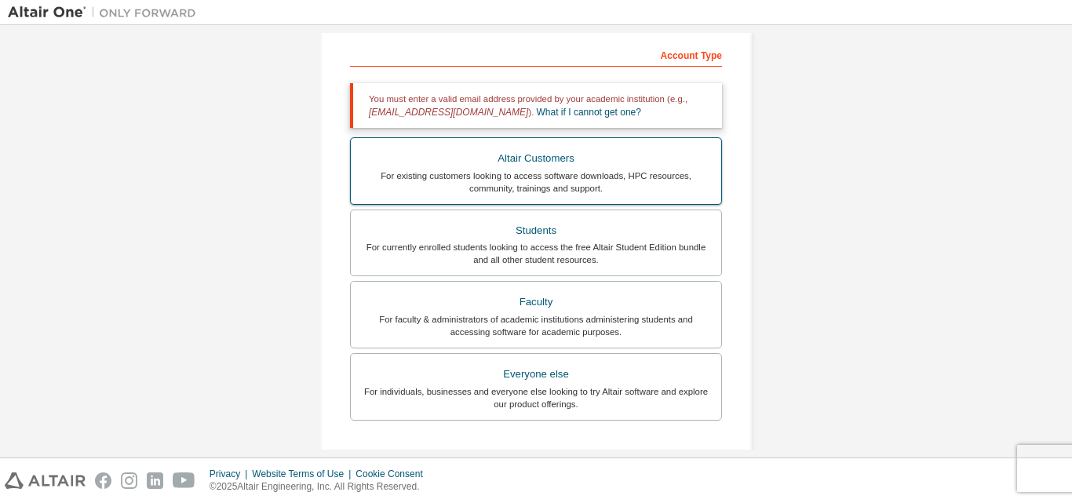
click at [514, 168] on div "Altair Customers" at bounding box center [536, 159] width 352 height 22
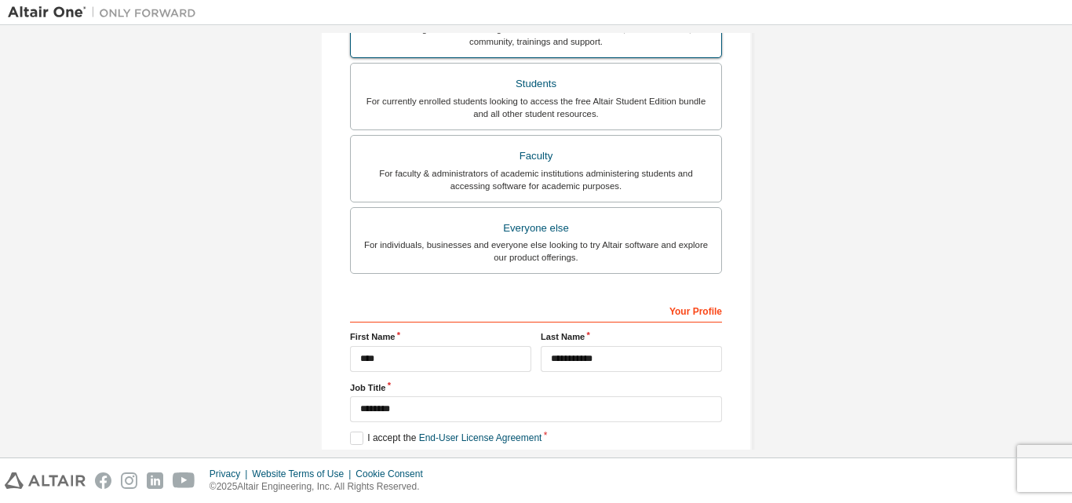
scroll to position [532, 0]
